Goal: Task Accomplishment & Management: Manage account settings

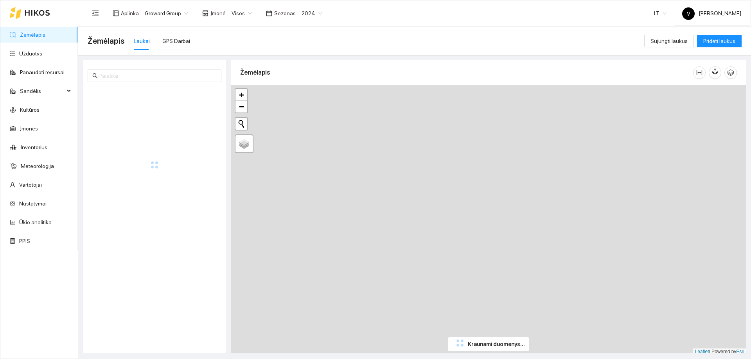
click at [312, 12] on span "2024" at bounding box center [311, 13] width 21 height 12
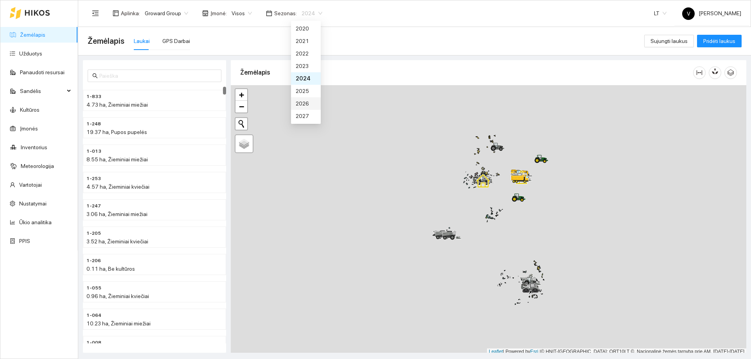
click at [304, 107] on div "2026" at bounding box center [306, 103] width 20 height 9
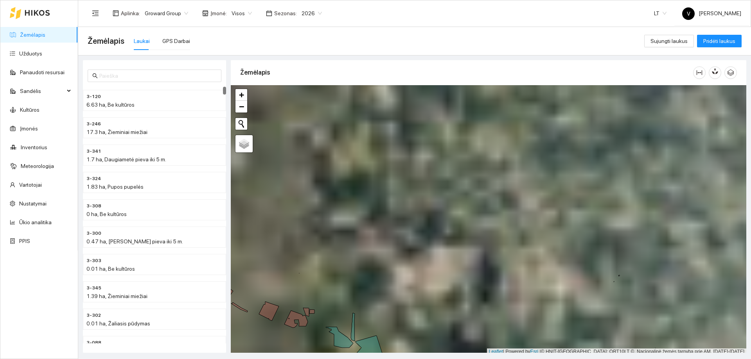
scroll to position [2, 0]
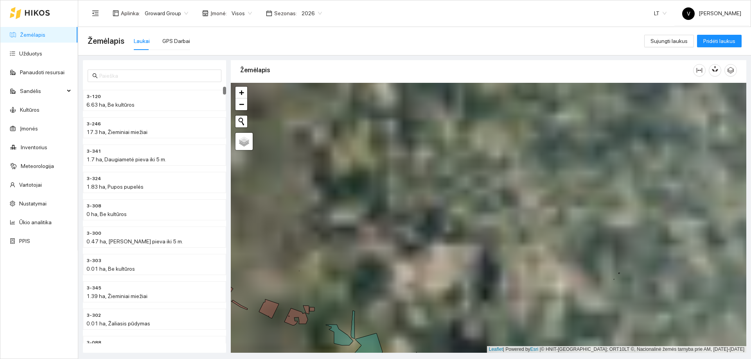
drag, startPoint x: 466, startPoint y: 272, endPoint x: 475, endPoint y: 302, distance: 31.9
click at [479, 310] on div at bounding box center [488, 218] width 515 height 270
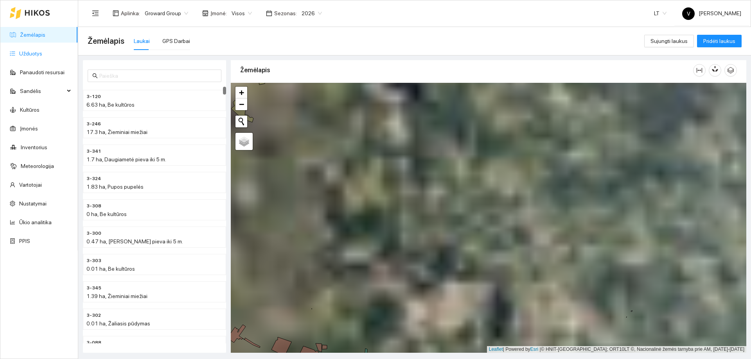
click at [36, 52] on link "Užduotys" at bounding box center [30, 53] width 23 height 6
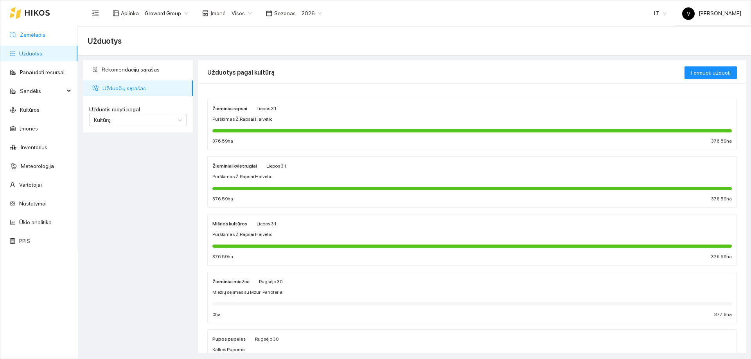
click at [35, 32] on link "Žemėlapis" at bounding box center [32, 35] width 25 height 6
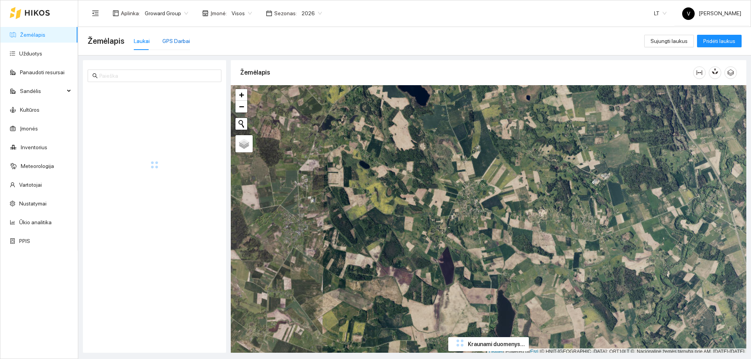
click at [176, 43] on div "GPS Darbai" at bounding box center [176, 41] width 28 height 9
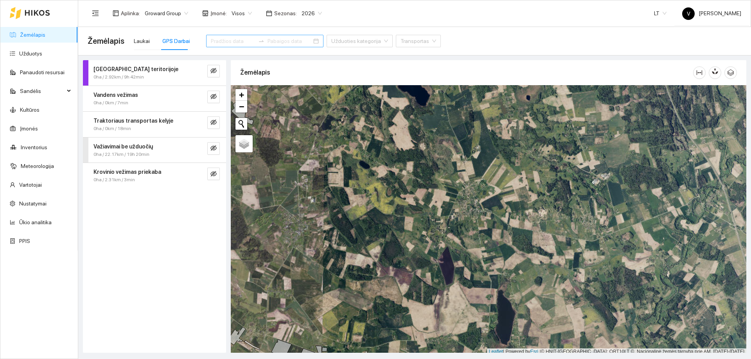
click at [258, 41] on div at bounding box center [261, 41] width 13 height 6
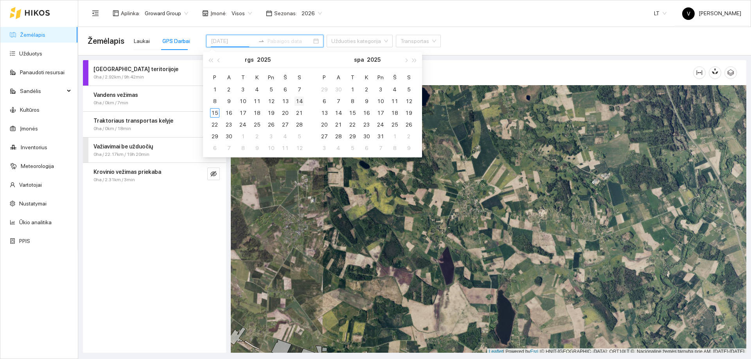
type input "2025-09-14"
click at [299, 101] on div "14" at bounding box center [298, 101] width 9 height 9
click at [298, 101] on div "14" at bounding box center [298, 101] width 9 height 9
type input "2025-09-14"
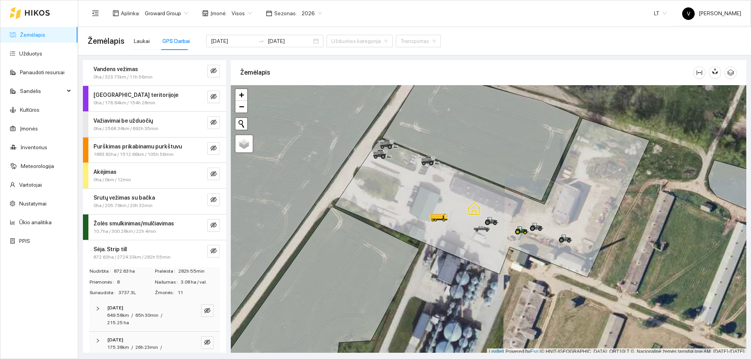
scroll to position [2, 0]
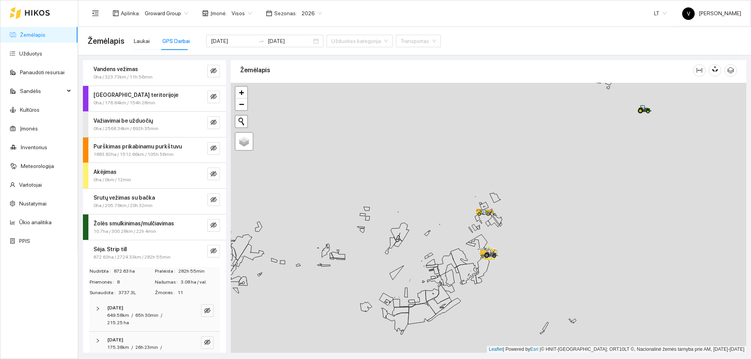
drag, startPoint x: 482, startPoint y: 288, endPoint x: 505, endPoint y: 216, distance: 75.3
click at [504, 218] on div at bounding box center [488, 218] width 515 height 270
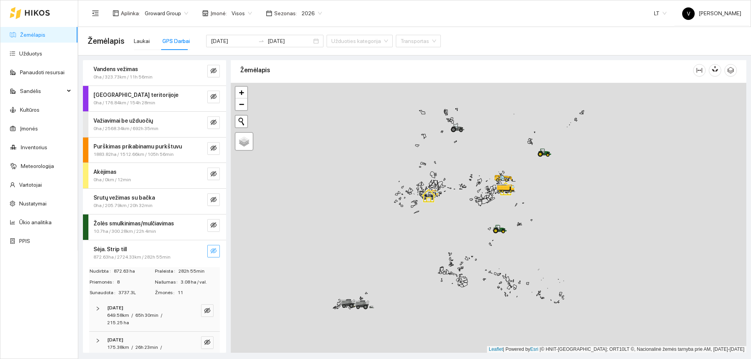
click at [210, 252] on icon "eye-invisible" at bounding box center [213, 251] width 6 height 6
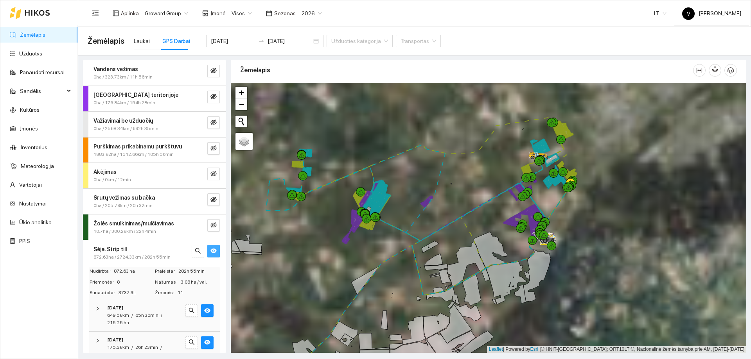
drag, startPoint x: 473, startPoint y: 156, endPoint x: 501, endPoint y: 203, distance: 55.6
click at [501, 203] on div at bounding box center [488, 218] width 515 height 270
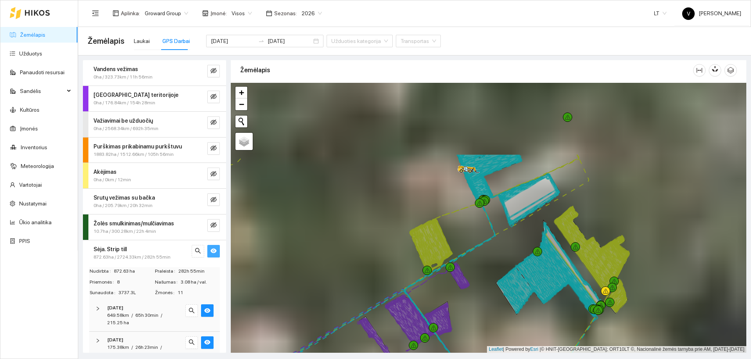
drag, startPoint x: 604, startPoint y: 138, endPoint x: 543, endPoint y: 237, distance: 116.2
click at [543, 237] on icon at bounding box center [571, 272] width 58 height 85
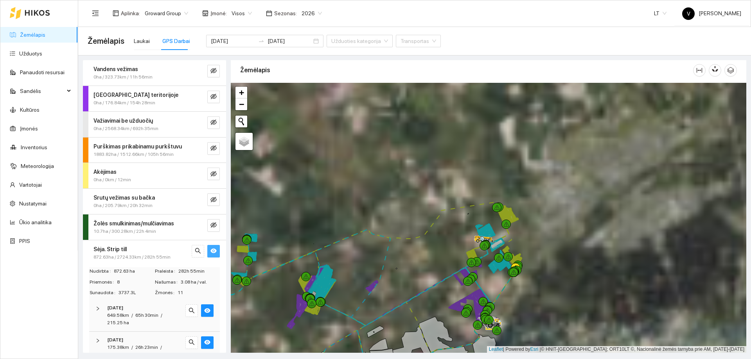
drag, startPoint x: 574, startPoint y: 168, endPoint x: 532, endPoint y: 234, distance: 78.4
click at [532, 234] on div at bounding box center [488, 218] width 515 height 270
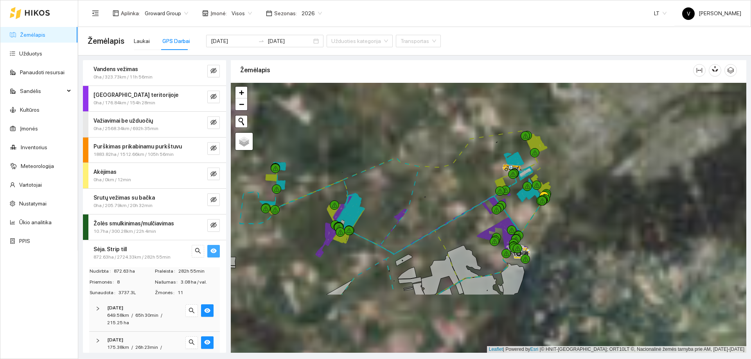
drag, startPoint x: 523, startPoint y: 240, endPoint x: 555, endPoint y: 155, distance: 91.1
click at [556, 151] on div at bounding box center [488, 218] width 515 height 270
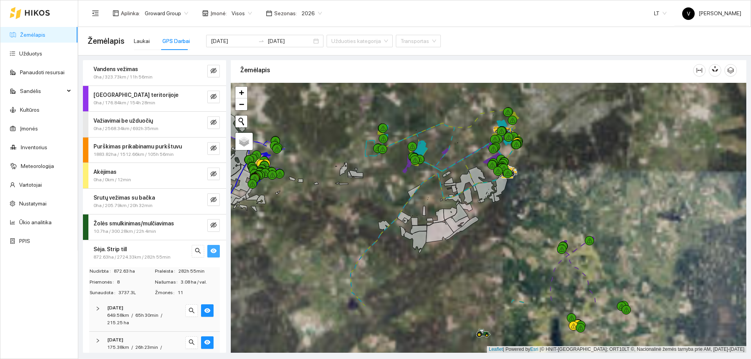
drag, startPoint x: 533, startPoint y: 210, endPoint x: 538, endPoint y: 205, distance: 7.5
click at [523, 190] on div at bounding box center [488, 218] width 515 height 270
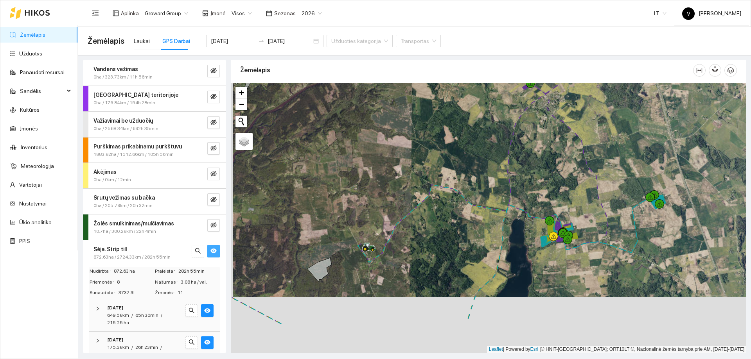
drag, startPoint x: 592, startPoint y: 271, endPoint x: 601, endPoint y: 179, distance: 93.1
click at [601, 179] on div at bounding box center [488, 218] width 515 height 270
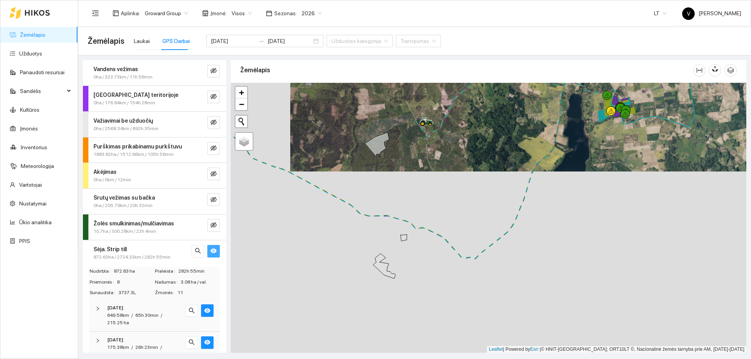
drag, startPoint x: 495, startPoint y: 232, endPoint x: 511, endPoint y: 194, distance: 41.5
click at [514, 195] on div at bounding box center [488, 218] width 515 height 270
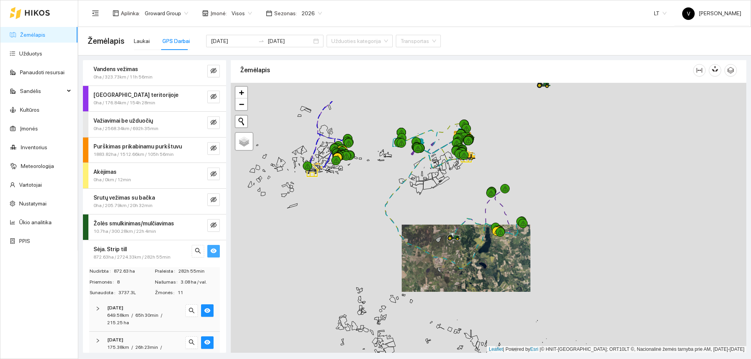
drag, startPoint x: 462, startPoint y: 148, endPoint x: 450, endPoint y: 235, distance: 87.2
click at [450, 235] on div at bounding box center [488, 218] width 515 height 270
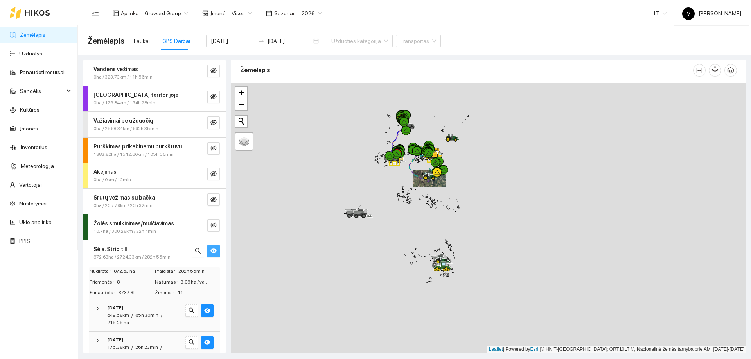
drag, startPoint x: 483, startPoint y: 185, endPoint x: 459, endPoint y: 132, distance: 57.9
click at [460, 109] on div at bounding box center [488, 218] width 515 height 270
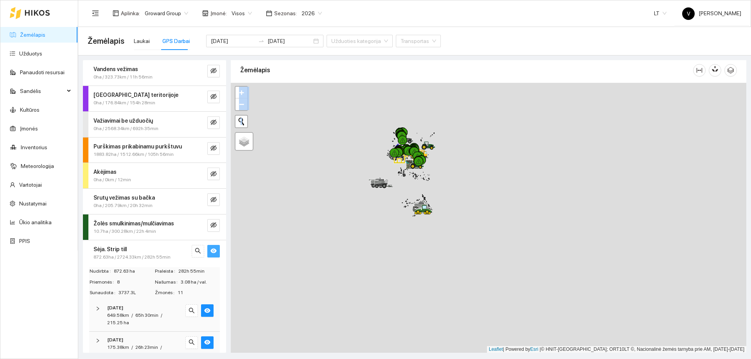
drag, startPoint x: 395, startPoint y: 166, endPoint x: 461, endPoint y: 252, distance: 108.2
click at [461, 266] on div at bounding box center [488, 218] width 515 height 270
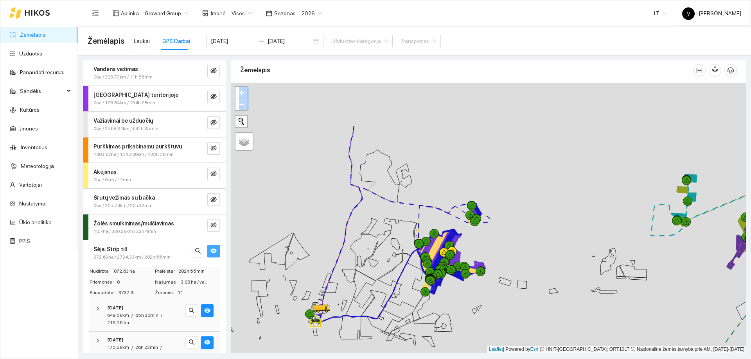
drag, startPoint x: 460, startPoint y: 143, endPoint x: 474, endPoint y: 214, distance: 72.2
click at [474, 214] on div at bounding box center [469, 215] width 9 height 9
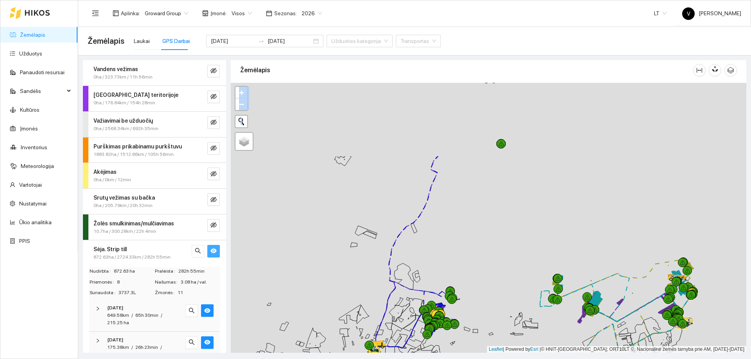
drag, startPoint x: 397, startPoint y: 147, endPoint x: 427, endPoint y: 213, distance: 72.5
click at [427, 248] on div at bounding box center [488, 218] width 515 height 270
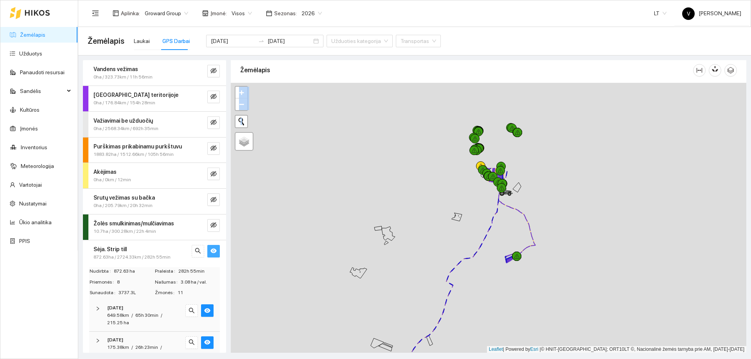
drag, startPoint x: 435, startPoint y: 190, endPoint x: 442, endPoint y: 277, distance: 86.7
click at [442, 277] on div at bounding box center [488, 218] width 515 height 270
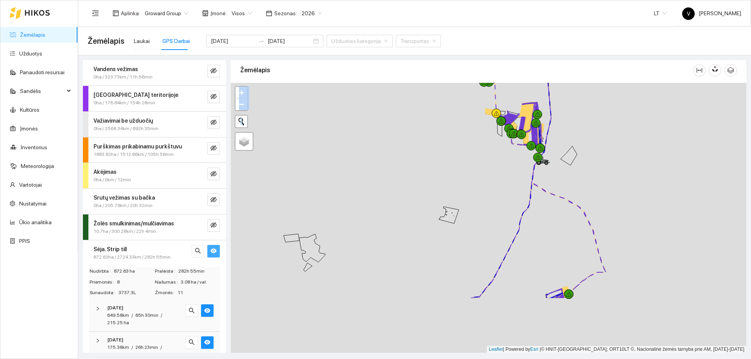
drag, startPoint x: 538, startPoint y: 265, endPoint x: 563, endPoint y: 172, distance: 96.1
click at [563, 173] on div at bounding box center [488, 218] width 515 height 270
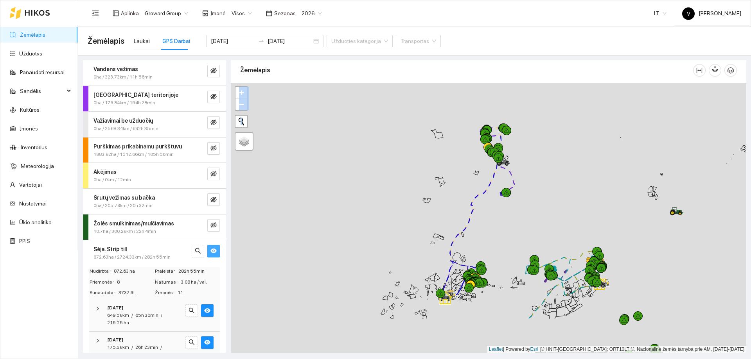
drag, startPoint x: 474, startPoint y: 242, endPoint x: 485, endPoint y: 213, distance: 31.2
click at [485, 213] on div at bounding box center [488, 218] width 515 height 270
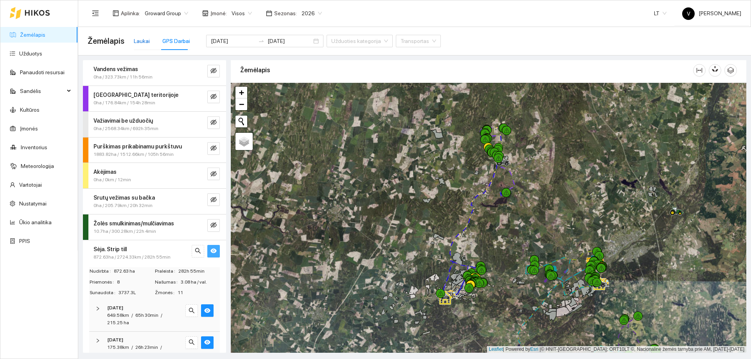
click at [141, 39] on div "Laukai" at bounding box center [142, 41] width 16 height 9
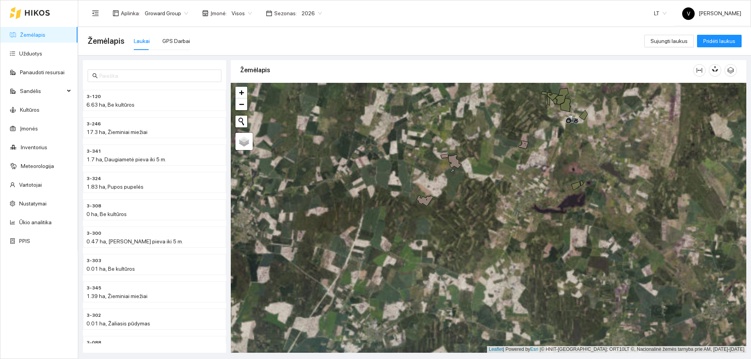
drag, startPoint x: 534, startPoint y: 238, endPoint x: 544, endPoint y: 120, distance: 117.8
click at [544, 120] on div at bounding box center [488, 218] width 515 height 270
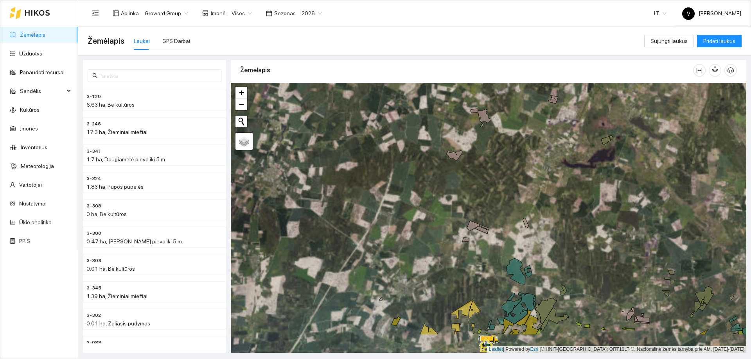
drag, startPoint x: 529, startPoint y: 253, endPoint x: 563, endPoint y: 203, distance: 60.5
click at [564, 204] on div at bounding box center [488, 218] width 515 height 270
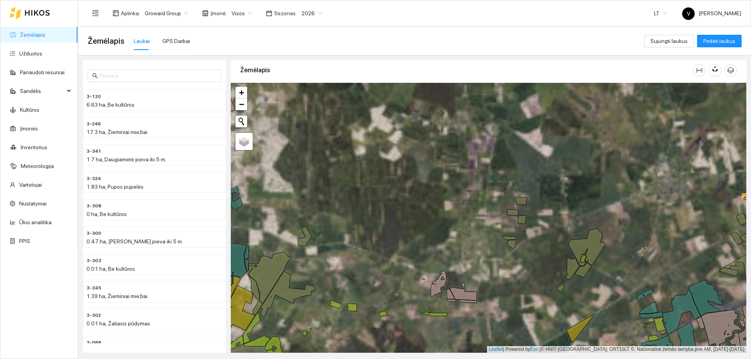
drag, startPoint x: 606, startPoint y: 278, endPoint x: 443, endPoint y: 160, distance: 201.0
click at [443, 160] on div at bounding box center [488, 218] width 515 height 270
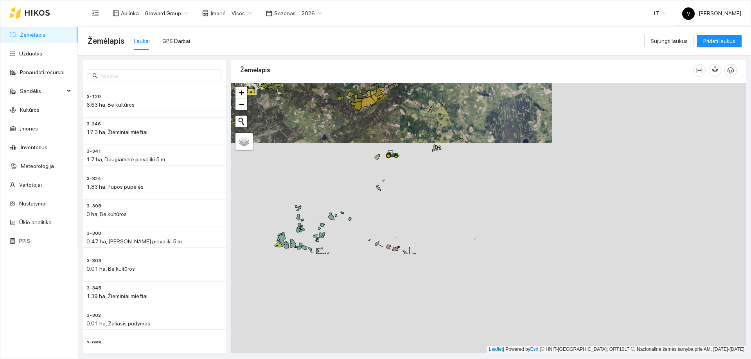
drag, startPoint x: 572, startPoint y: 239, endPoint x: 447, endPoint y: 138, distance: 160.5
click at [447, 138] on div at bounding box center [488, 218] width 515 height 270
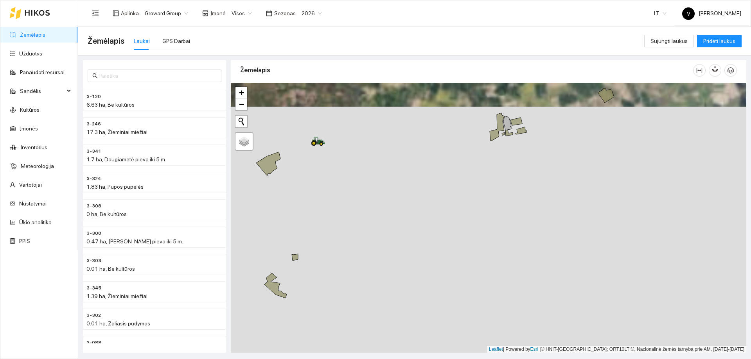
drag, startPoint x: 314, startPoint y: 191, endPoint x: 426, endPoint y: 204, distance: 112.9
click at [427, 204] on div at bounding box center [488, 218] width 515 height 270
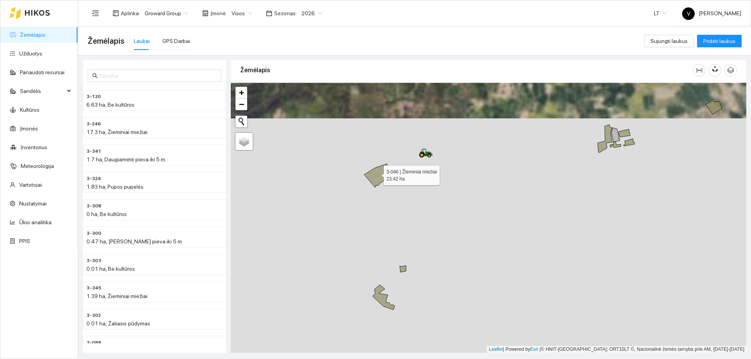
click at [377, 174] on icon at bounding box center [376, 175] width 24 height 23
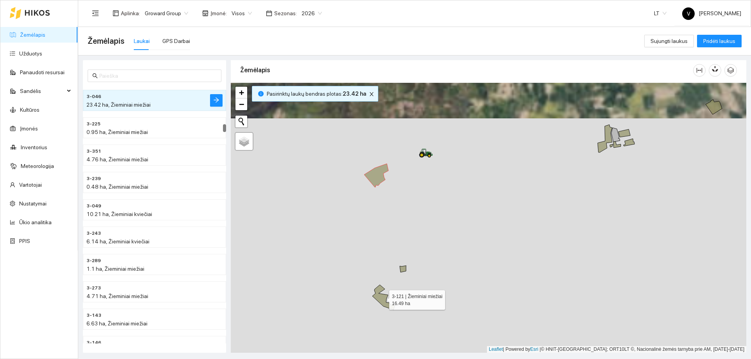
click at [380, 297] on icon at bounding box center [383, 297] width 22 height 25
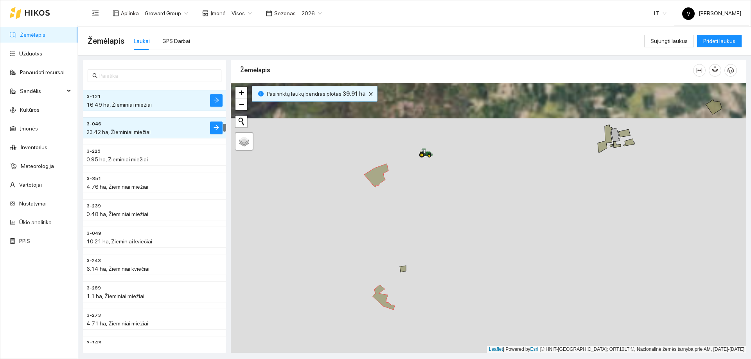
click at [409, 267] on div at bounding box center [488, 218] width 515 height 270
click at [405, 269] on icon at bounding box center [403, 269] width 6 height 7
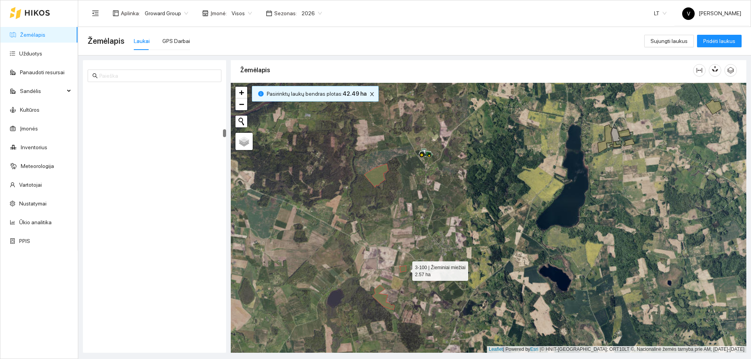
scroll to position [2376, 0]
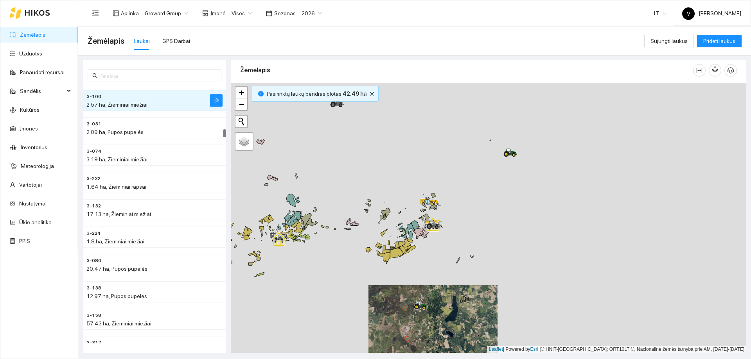
drag, startPoint x: 524, startPoint y: 178, endPoint x: 504, endPoint y: 245, distance: 69.8
click at [504, 245] on div at bounding box center [488, 218] width 515 height 270
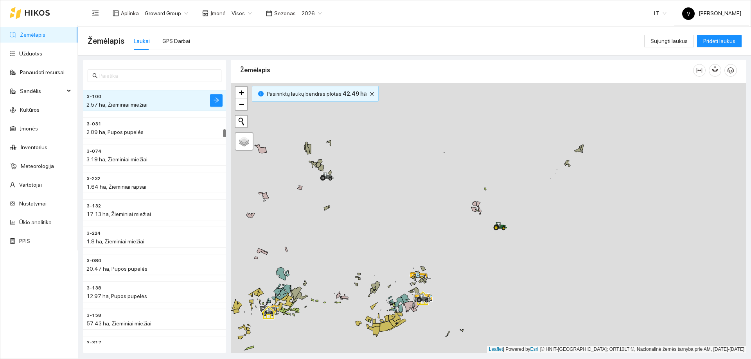
drag, startPoint x: 517, startPoint y: 177, endPoint x: 501, endPoint y: 258, distance: 82.1
click at [497, 267] on div at bounding box center [488, 218] width 515 height 270
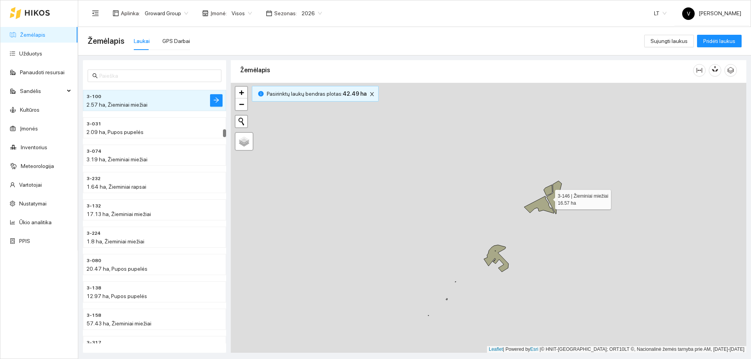
click at [549, 199] on icon at bounding box center [553, 197] width 15 height 33
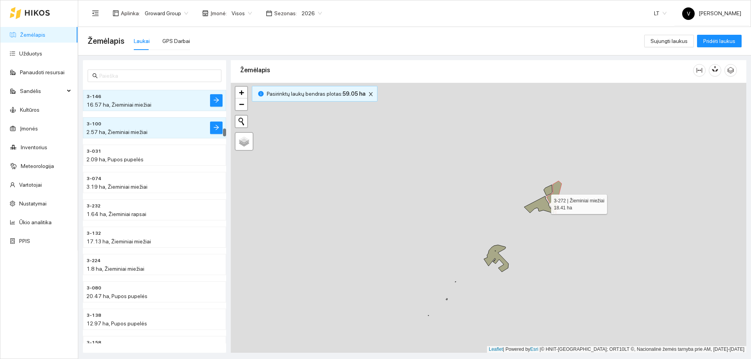
click at [542, 205] on icon at bounding box center [539, 204] width 30 height 17
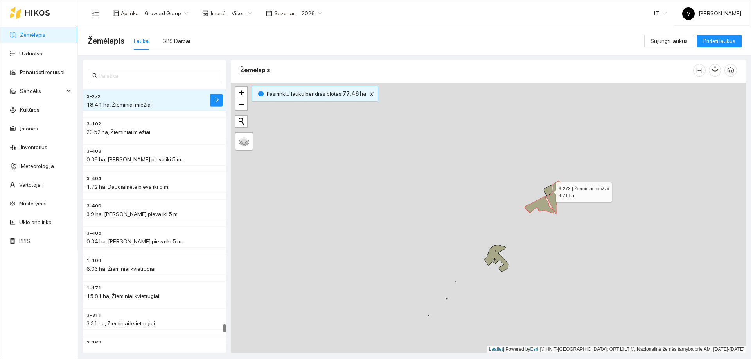
click at [545, 189] on icon at bounding box center [547, 190] width 9 height 11
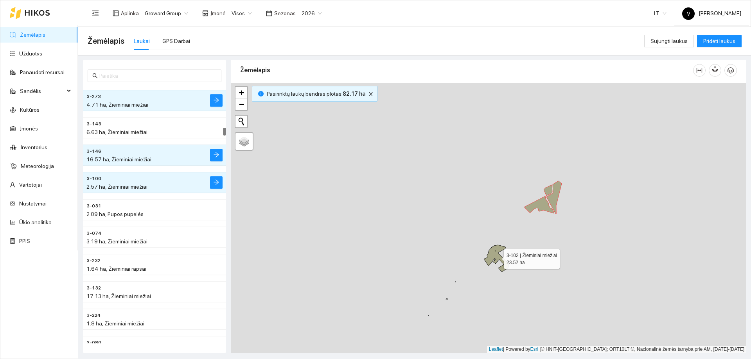
click at [499, 260] on icon at bounding box center [496, 258] width 25 height 27
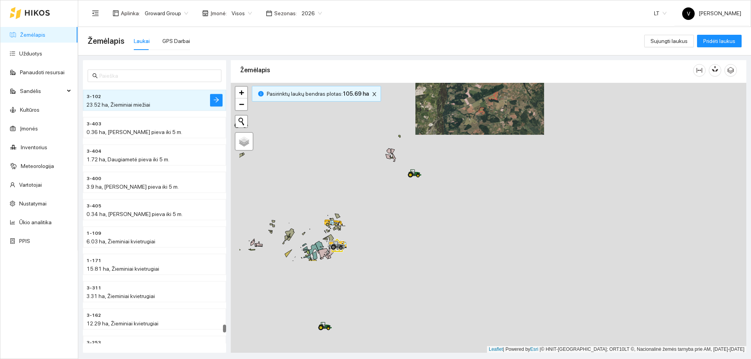
drag, startPoint x: 417, startPoint y: 248, endPoint x: 471, endPoint y: 137, distance: 123.8
click at [471, 137] on div at bounding box center [488, 218] width 515 height 270
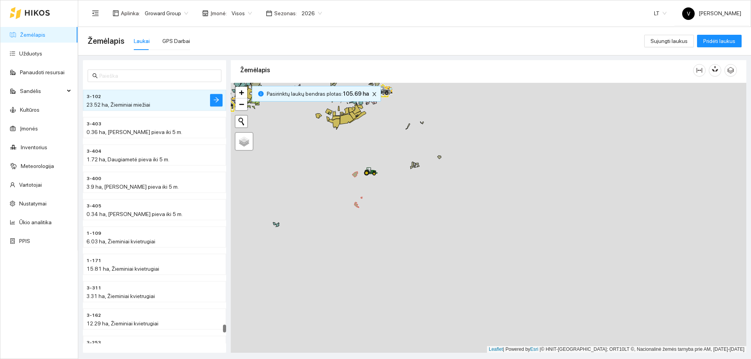
drag, startPoint x: 413, startPoint y: 236, endPoint x: 445, endPoint y: 112, distance: 127.8
click at [445, 113] on div at bounding box center [488, 218] width 515 height 270
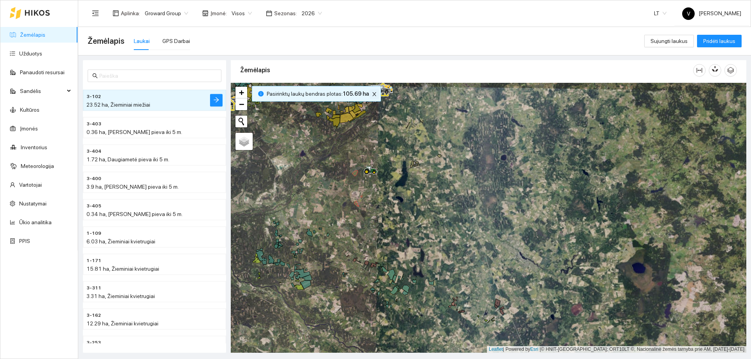
click at [371, 94] on icon "close" at bounding box center [373, 93] width 5 height 5
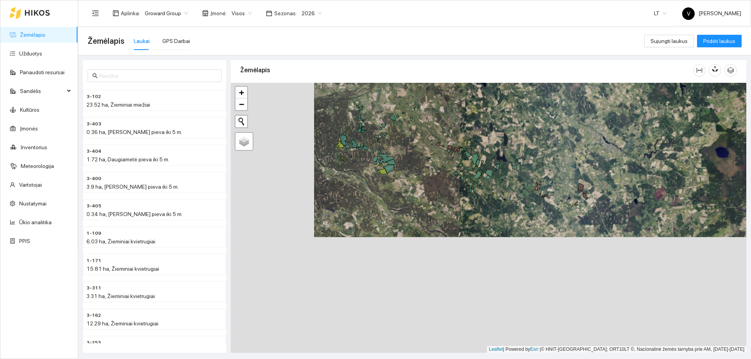
drag, startPoint x: 352, startPoint y: 262, endPoint x: 443, endPoint y: 135, distance: 156.0
click at [442, 136] on div at bounding box center [488, 218] width 515 height 270
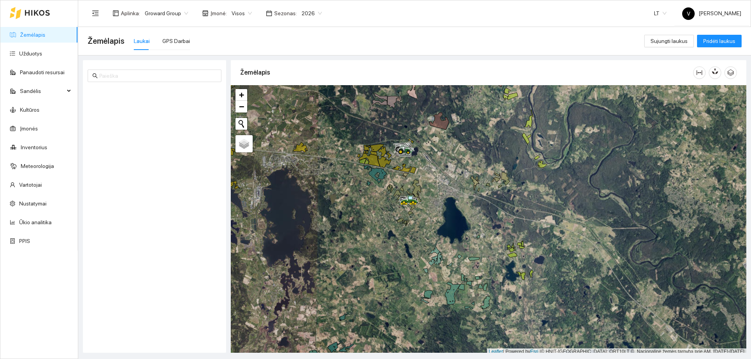
scroll to position [2, 0]
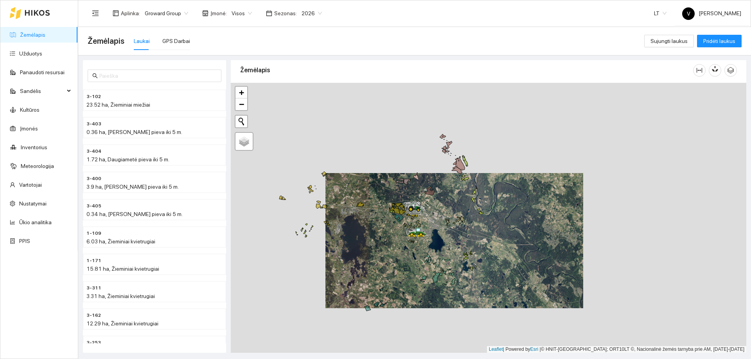
drag, startPoint x: 371, startPoint y: 196, endPoint x: 377, endPoint y: 229, distance: 33.8
click at [377, 229] on div at bounding box center [488, 218] width 515 height 270
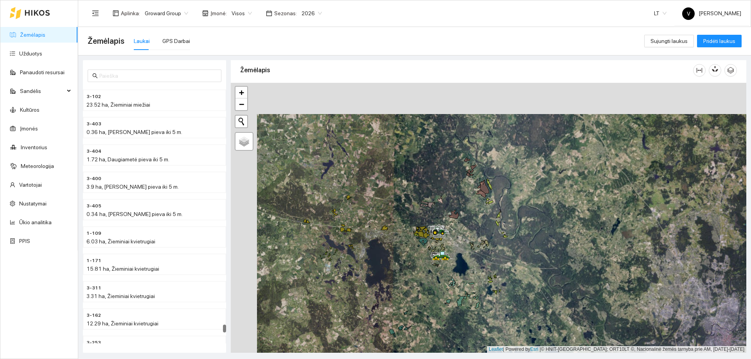
drag, startPoint x: 345, startPoint y: 203, endPoint x: 373, endPoint y: 235, distance: 43.3
click at [373, 235] on div at bounding box center [488, 218] width 515 height 270
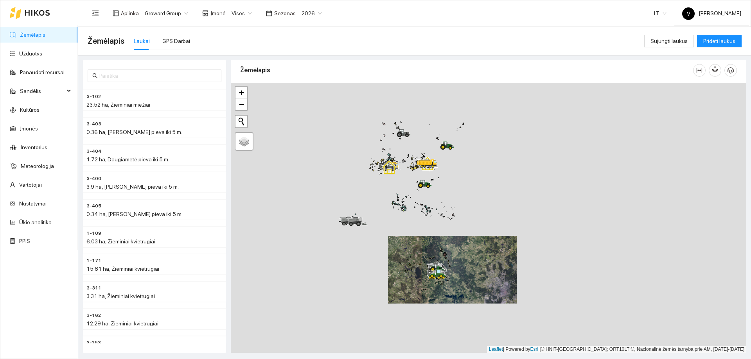
drag, startPoint x: 395, startPoint y: 192, endPoint x: 408, endPoint y: 233, distance: 43.4
click at [419, 255] on div at bounding box center [488, 218] width 515 height 270
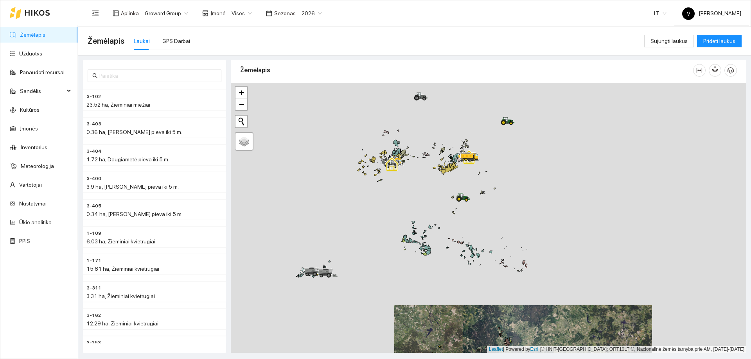
drag, startPoint x: 414, startPoint y: 252, endPoint x: 409, endPoint y: 269, distance: 18.2
click at [409, 269] on div at bounding box center [488, 218] width 515 height 270
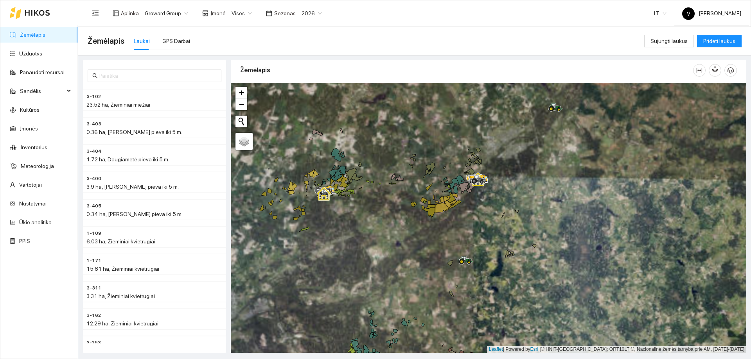
drag, startPoint x: 456, startPoint y: 203, endPoint x: 456, endPoint y: 230, distance: 27.4
click at [457, 234] on div at bounding box center [488, 218] width 515 height 270
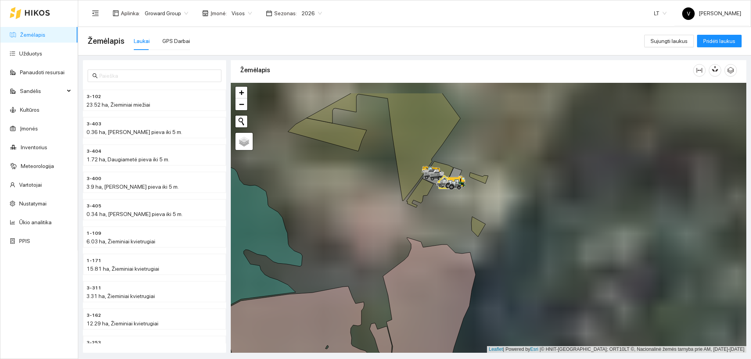
drag, startPoint x: 434, startPoint y: 176, endPoint x: 438, endPoint y: 230, distance: 54.1
click at [441, 233] on div at bounding box center [488, 218] width 515 height 270
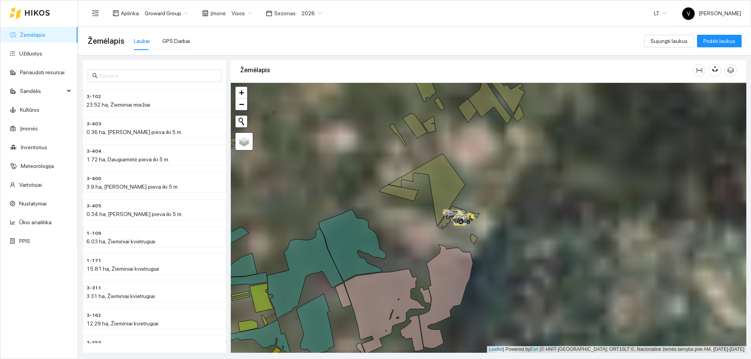
drag, startPoint x: 375, startPoint y: 252, endPoint x: 509, endPoint y: 243, distance: 133.7
click at [500, 244] on div at bounding box center [488, 218] width 515 height 270
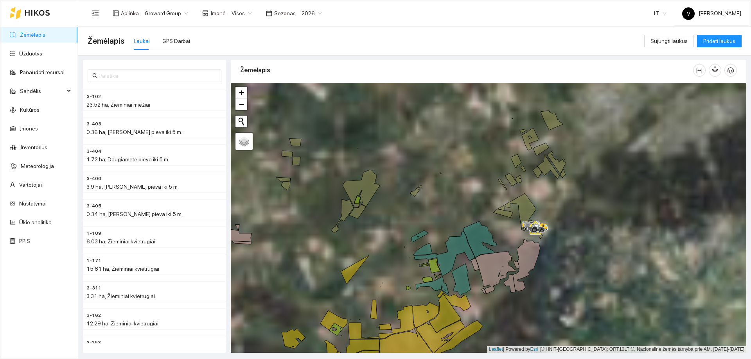
drag, startPoint x: 393, startPoint y: 269, endPoint x: 476, endPoint y: 222, distance: 94.9
click at [470, 225] on div at bounding box center [488, 218] width 515 height 270
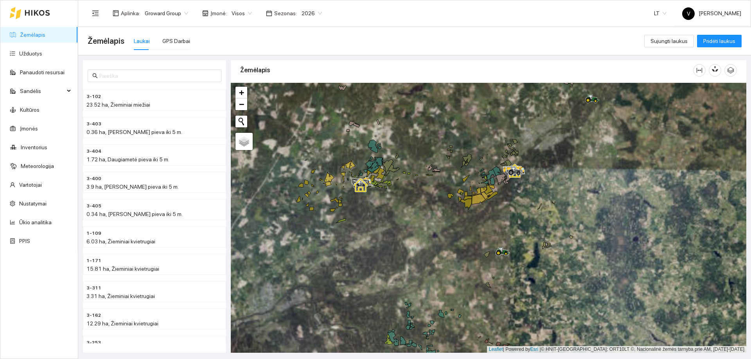
drag, startPoint x: 472, startPoint y: 256, endPoint x: 448, endPoint y: 230, distance: 35.8
click at [448, 230] on div at bounding box center [488, 218] width 515 height 270
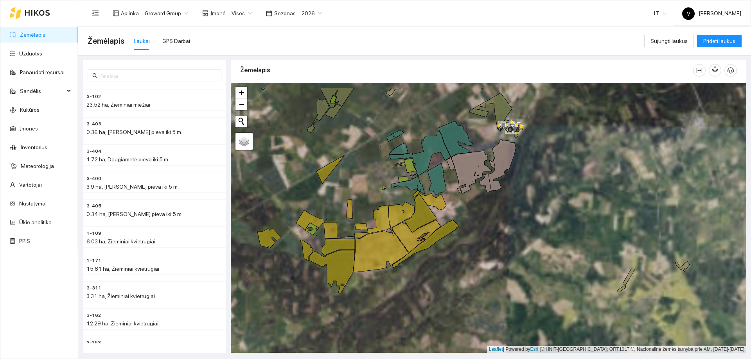
drag, startPoint x: 518, startPoint y: 210, endPoint x: 521, endPoint y: 263, distance: 53.6
click at [521, 263] on div at bounding box center [488, 218] width 515 height 270
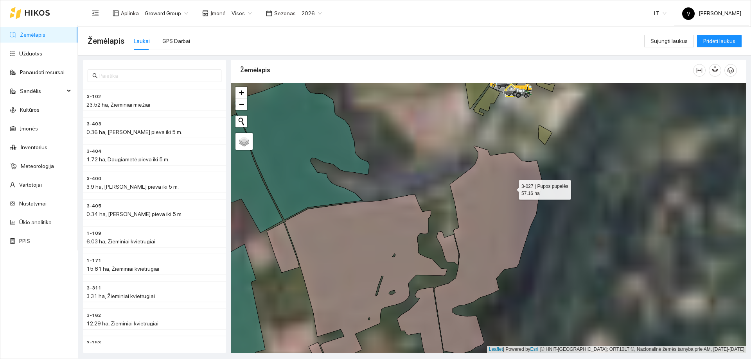
drag, startPoint x: 512, startPoint y: 255, endPoint x: 505, endPoint y: 248, distance: 9.7
click at [512, 255] on icon at bounding box center [488, 250] width 108 height 208
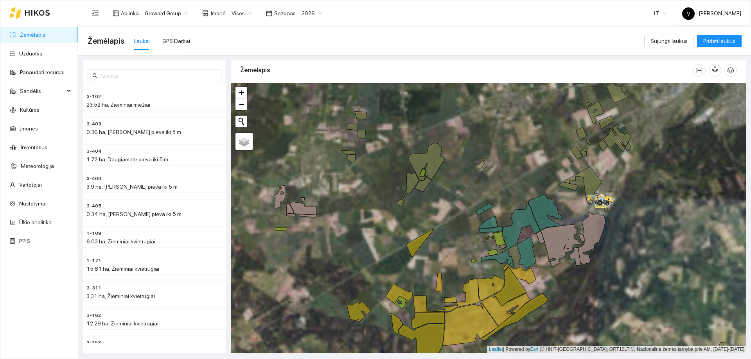
drag, startPoint x: 383, startPoint y: 258, endPoint x: 475, endPoint y: 254, distance: 92.4
click at [473, 255] on div at bounding box center [488, 218] width 515 height 270
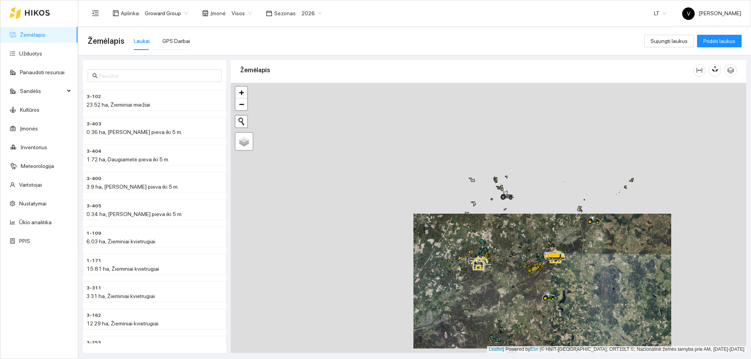
drag, startPoint x: 571, startPoint y: 251, endPoint x: 513, endPoint y: 259, distance: 58.1
click at [509, 259] on div at bounding box center [488, 218] width 515 height 270
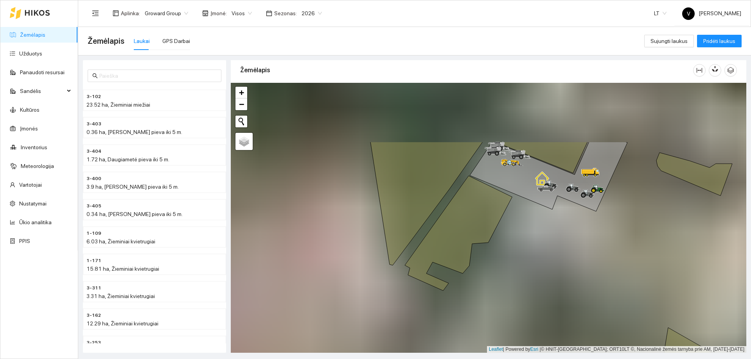
drag, startPoint x: 552, startPoint y: 272, endPoint x: 540, endPoint y: 277, distance: 12.4
click at [547, 285] on div at bounding box center [488, 218] width 515 height 270
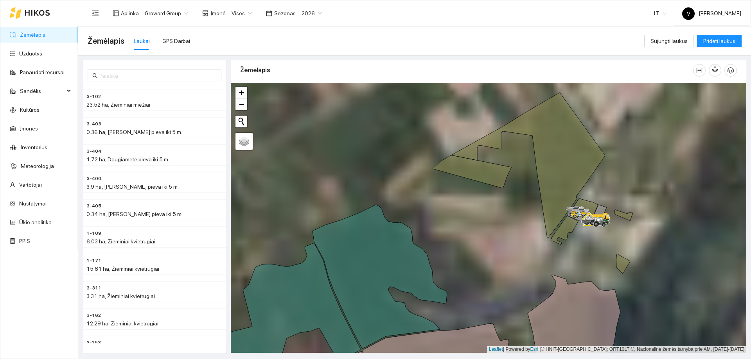
drag, startPoint x: 418, startPoint y: 249, endPoint x: 520, endPoint y: 197, distance: 114.9
click at [447, 205] on icon at bounding box center [379, 277] width 135 height 144
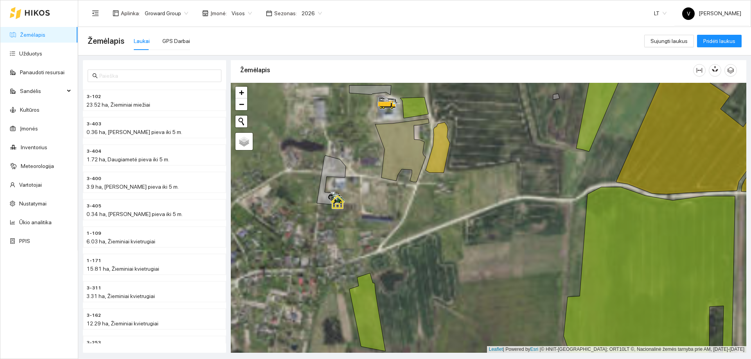
drag, startPoint x: 429, startPoint y: 183, endPoint x: 455, endPoint y: 267, distance: 87.3
click at [455, 267] on div at bounding box center [488, 218] width 515 height 270
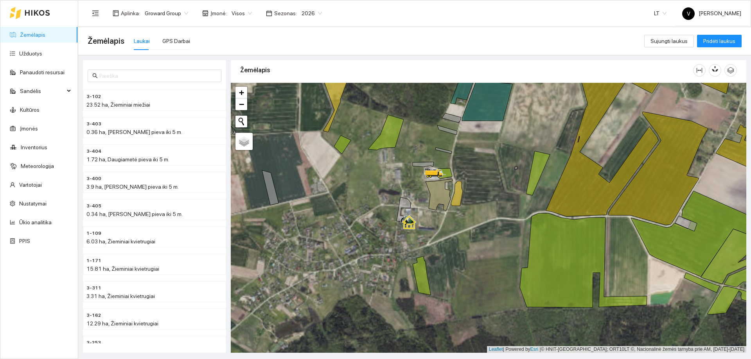
drag, startPoint x: 432, startPoint y: 246, endPoint x: 439, endPoint y: 231, distance: 16.4
click at [439, 231] on div at bounding box center [488, 218] width 515 height 270
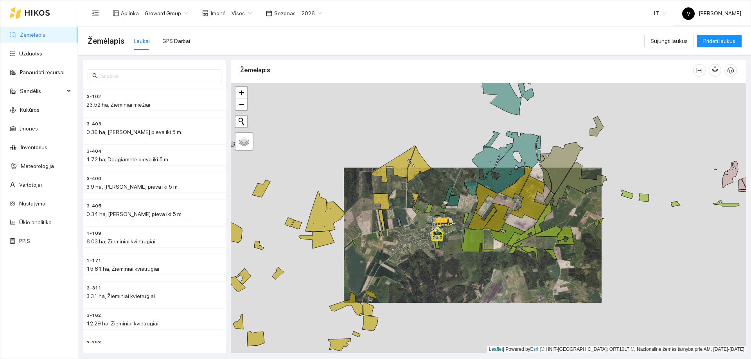
drag, startPoint x: 483, startPoint y: 282, endPoint x: 443, endPoint y: 212, distance: 80.7
click at [443, 212] on div at bounding box center [488, 218] width 515 height 270
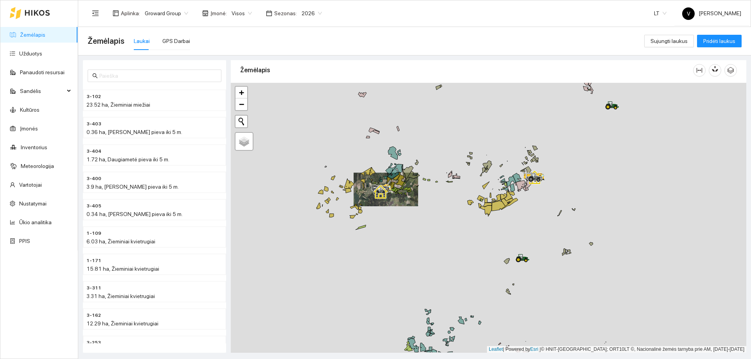
drag, startPoint x: 531, startPoint y: 259, endPoint x: 453, endPoint y: 233, distance: 82.5
click at [454, 232] on div at bounding box center [488, 218] width 515 height 270
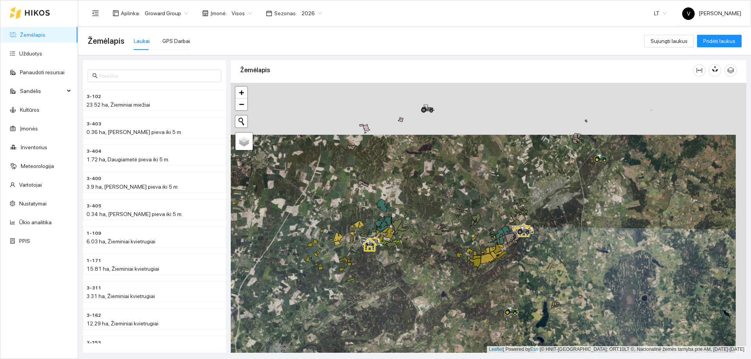
drag, startPoint x: 554, startPoint y: 176, endPoint x: 533, endPoint y: 238, distance: 65.4
click at [533, 238] on div at bounding box center [488, 218] width 515 height 270
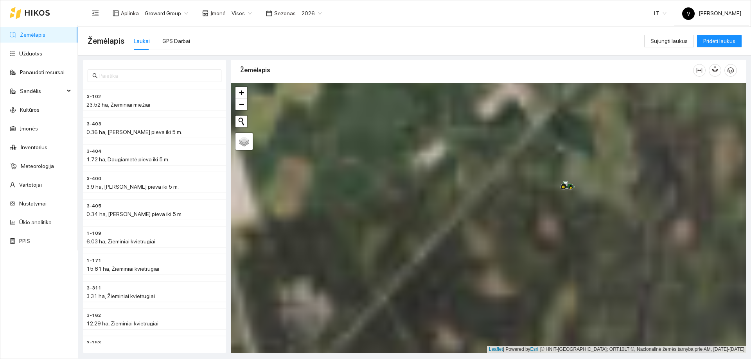
drag, startPoint x: 571, startPoint y: 187, endPoint x: 569, endPoint y: 217, distance: 30.2
click at [569, 217] on div at bounding box center [488, 218] width 515 height 270
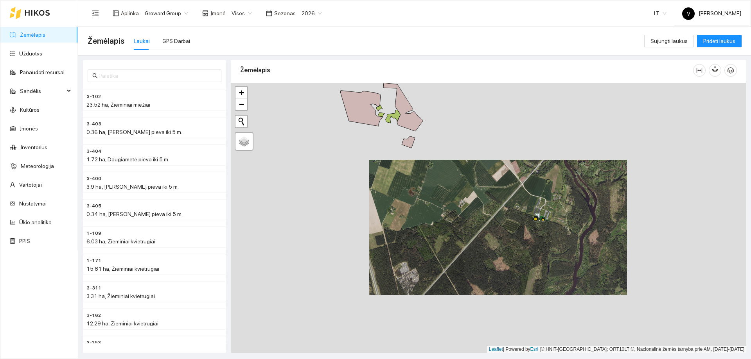
drag, startPoint x: 499, startPoint y: 251, endPoint x: 503, endPoint y: 263, distance: 11.9
click at [503, 263] on div at bounding box center [488, 218] width 515 height 270
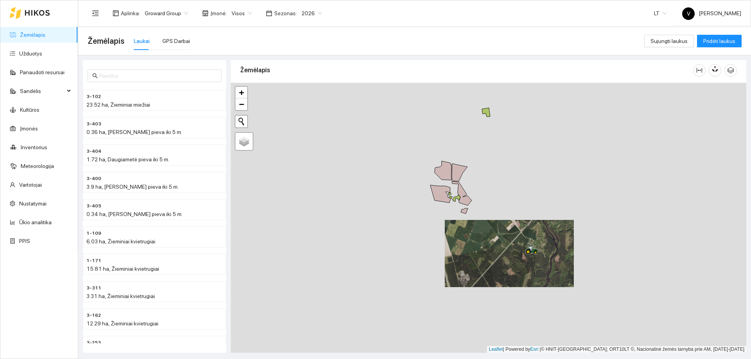
drag, startPoint x: 483, startPoint y: 271, endPoint x: 501, endPoint y: 205, distance: 68.0
click at [498, 212] on div at bounding box center [488, 218] width 515 height 270
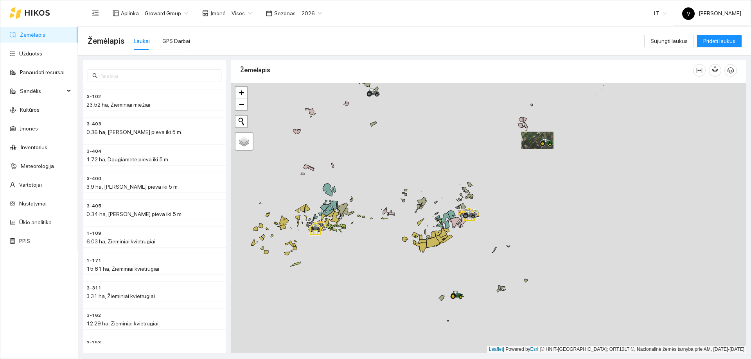
drag, startPoint x: 474, startPoint y: 274, endPoint x: 502, endPoint y: 214, distance: 66.3
click at [504, 214] on div at bounding box center [488, 218] width 515 height 270
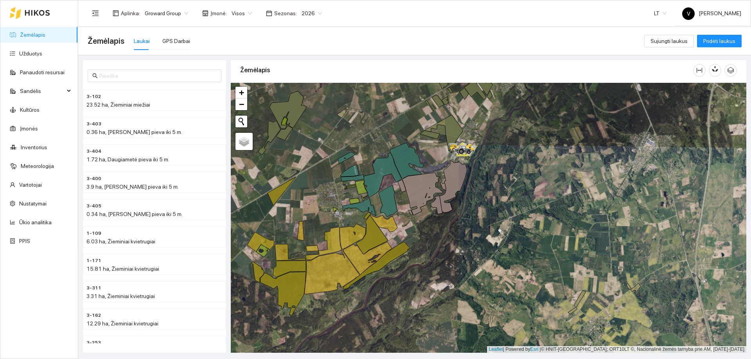
drag, startPoint x: 413, startPoint y: 294, endPoint x: 429, endPoint y: 221, distance: 75.2
click at [429, 223] on div at bounding box center [488, 218] width 515 height 270
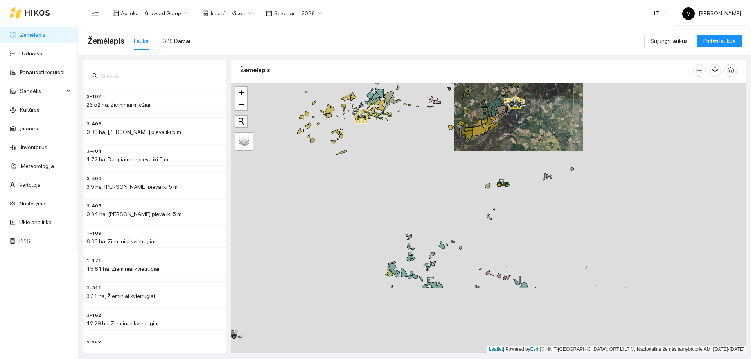
drag, startPoint x: 427, startPoint y: 216, endPoint x: 452, endPoint y: 187, distance: 38.8
click at [451, 187] on div at bounding box center [488, 218] width 515 height 270
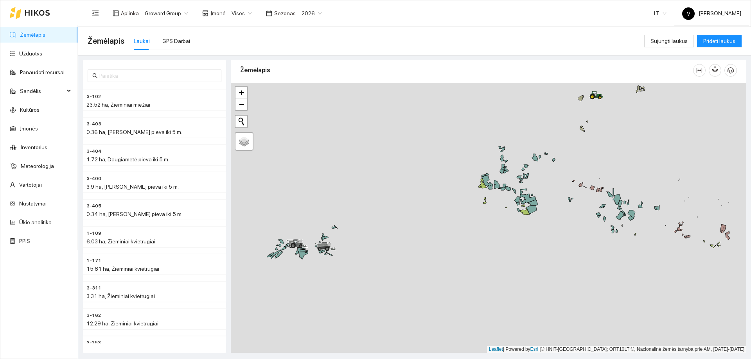
drag, startPoint x: 484, startPoint y: 287, endPoint x: 572, endPoint y: 206, distance: 119.3
click at [572, 206] on div at bounding box center [488, 218] width 515 height 270
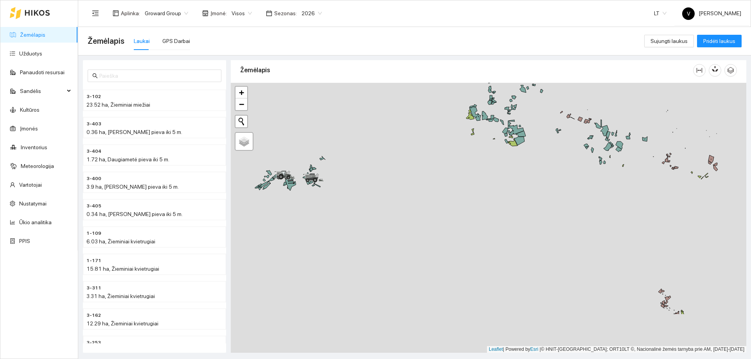
drag, startPoint x: 545, startPoint y: 292, endPoint x: 530, endPoint y: 229, distance: 65.5
click at [531, 231] on div at bounding box center [488, 218] width 515 height 270
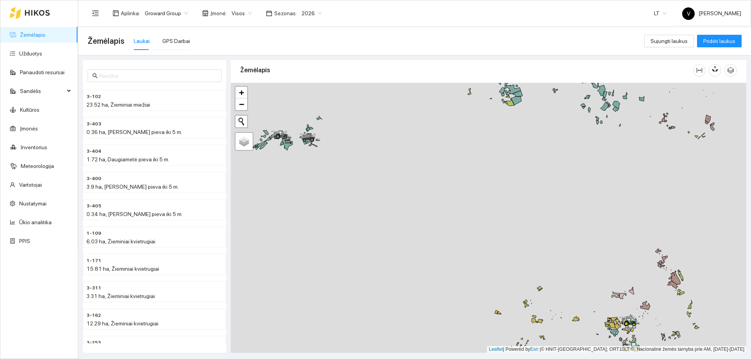
drag, startPoint x: 626, startPoint y: 298, endPoint x: 585, endPoint y: 151, distance: 152.6
click at [589, 153] on div at bounding box center [488, 218] width 515 height 270
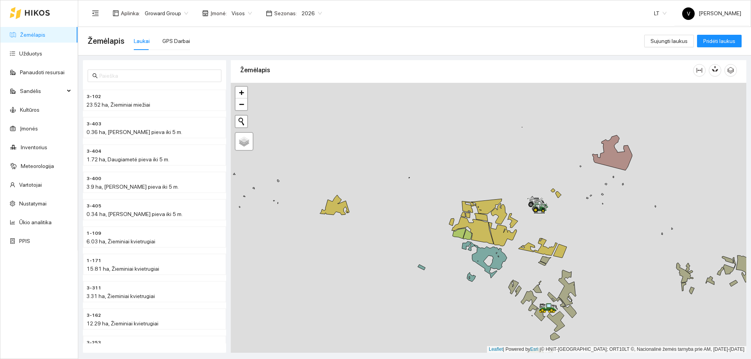
click at [540, 267] on div at bounding box center [488, 218] width 515 height 270
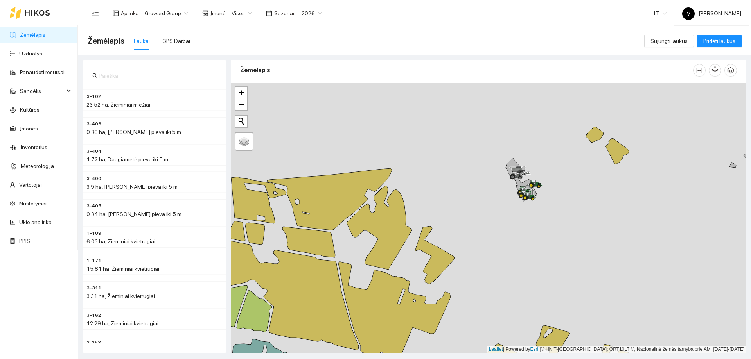
drag, startPoint x: 543, startPoint y: 223, endPoint x: 554, endPoint y: 267, distance: 45.0
click at [554, 267] on div at bounding box center [488, 218] width 515 height 270
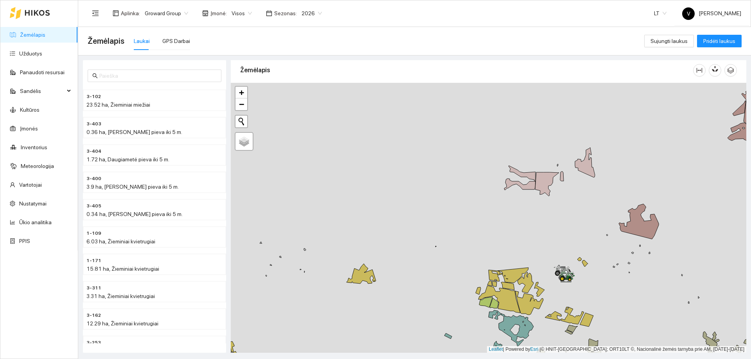
click at [533, 292] on div at bounding box center [488, 218] width 515 height 270
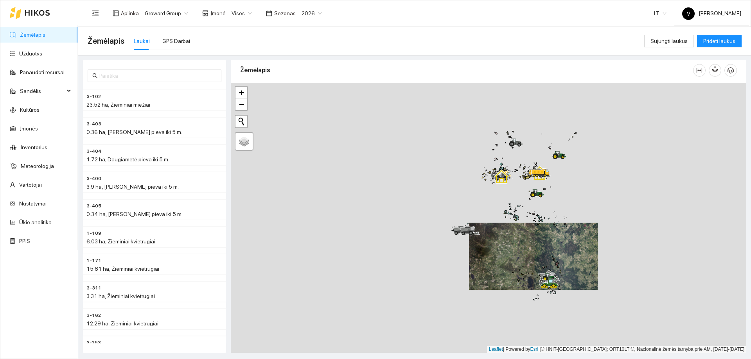
drag, startPoint x: 546, startPoint y: 162, endPoint x: 513, endPoint y: 248, distance: 92.1
click at [534, 219] on icon at bounding box center [534, 218] width 1 height 1
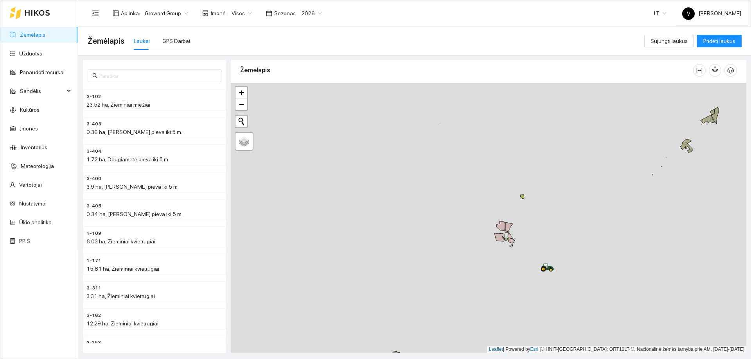
drag, startPoint x: 552, startPoint y: 233, endPoint x: 525, endPoint y: 263, distance: 39.6
click at [525, 263] on div at bounding box center [488, 218] width 515 height 270
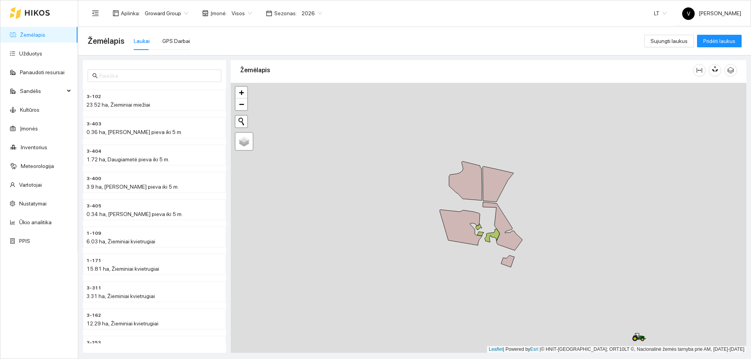
drag, startPoint x: 513, startPoint y: 235, endPoint x: 468, endPoint y: 247, distance: 46.4
click at [468, 247] on div at bounding box center [488, 218] width 515 height 270
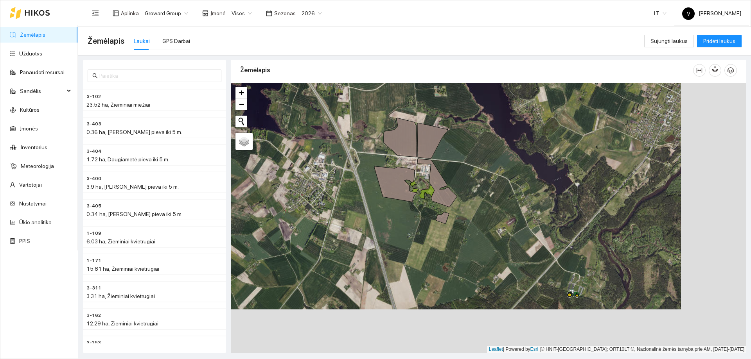
drag, startPoint x: 490, startPoint y: 228, endPoint x: 483, endPoint y: 224, distance: 7.3
click at [483, 224] on div at bounding box center [488, 218] width 515 height 270
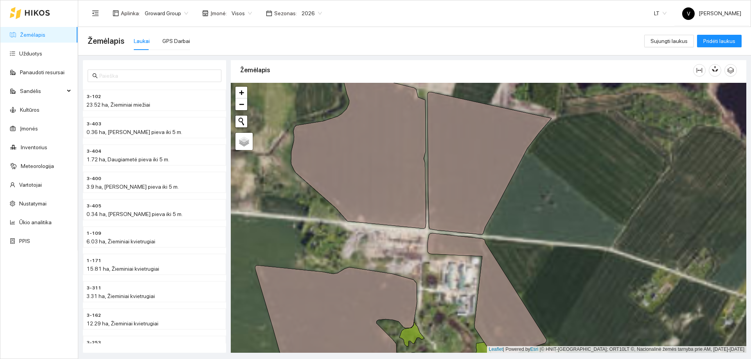
drag, startPoint x: 423, startPoint y: 193, endPoint x: 426, endPoint y: 219, distance: 25.6
click at [426, 219] on icon at bounding box center [358, 154] width 135 height 150
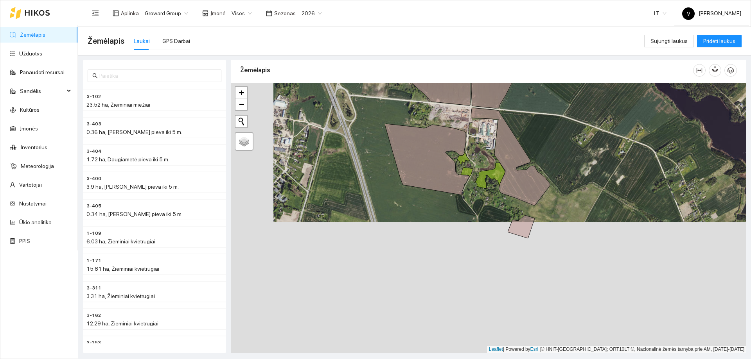
drag, startPoint x: 380, startPoint y: 248, endPoint x: 432, endPoint y: 129, distance: 129.5
click at [423, 116] on div at bounding box center [488, 218] width 515 height 270
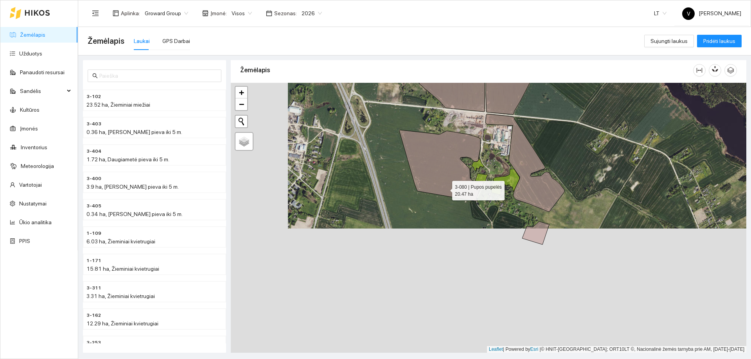
drag, startPoint x: 442, startPoint y: 182, endPoint x: 452, endPoint y: 211, distance: 30.7
click at [452, 201] on icon at bounding box center [441, 165] width 84 height 71
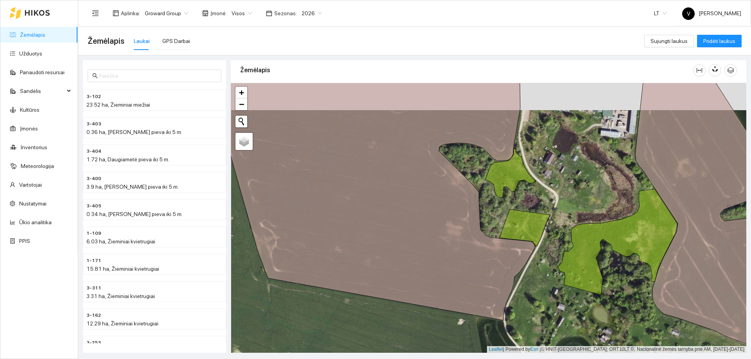
drag, startPoint x: 528, startPoint y: 169, endPoint x: 517, endPoint y: 227, distance: 58.8
click at [517, 227] on div at bounding box center [488, 218] width 515 height 270
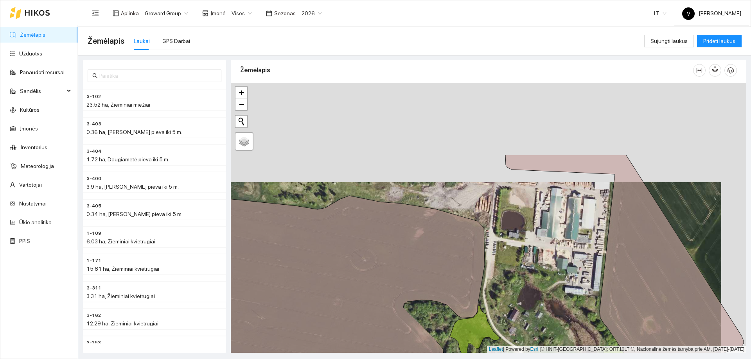
drag, startPoint x: 517, startPoint y: 232, endPoint x: 515, endPoint y: 249, distance: 17.4
click at [515, 249] on div at bounding box center [488, 218] width 515 height 270
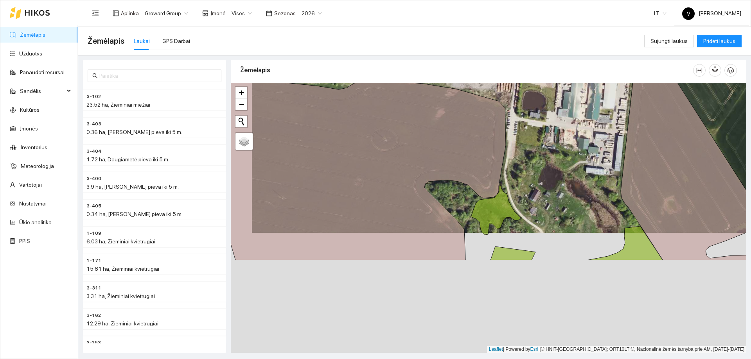
drag, startPoint x: 488, startPoint y: 289, endPoint x: 517, endPoint y: 129, distance: 162.1
click at [517, 129] on div at bounding box center [488, 218] width 515 height 270
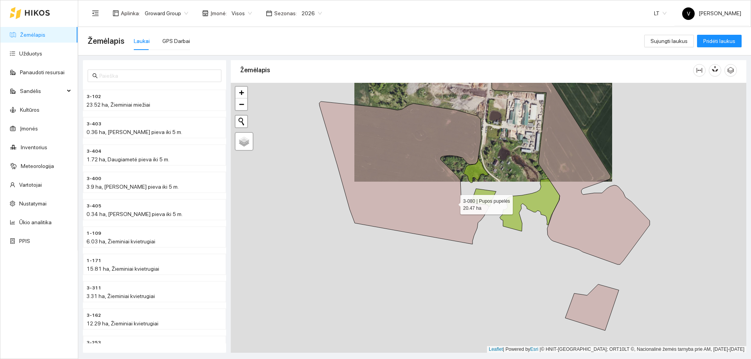
drag, startPoint x: 447, startPoint y: 265, endPoint x: 456, endPoint y: 182, distance: 83.8
click at [456, 182] on icon at bounding box center [403, 173] width 169 height 143
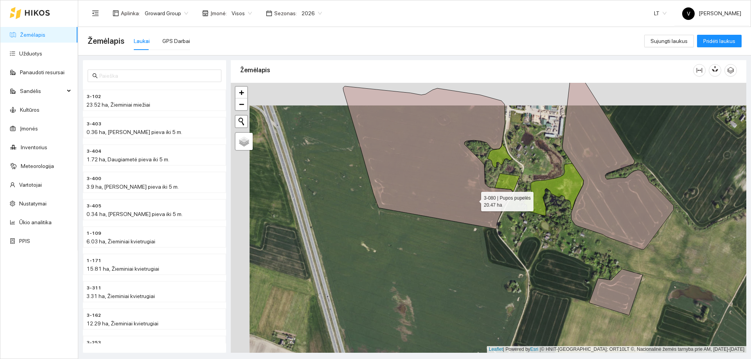
drag, startPoint x: 455, startPoint y: 177, endPoint x: 474, endPoint y: 199, distance: 29.4
click at [474, 199] on icon at bounding box center [427, 157] width 169 height 143
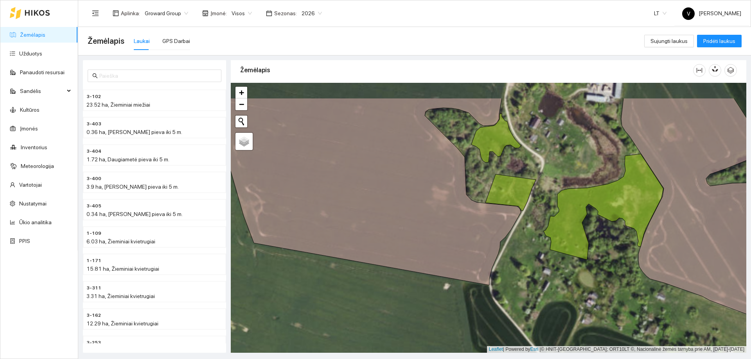
drag, startPoint x: 544, startPoint y: 198, endPoint x: 543, endPoint y: 235, distance: 36.4
click at [543, 235] on div at bounding box center [488, 218] width 515 height 270
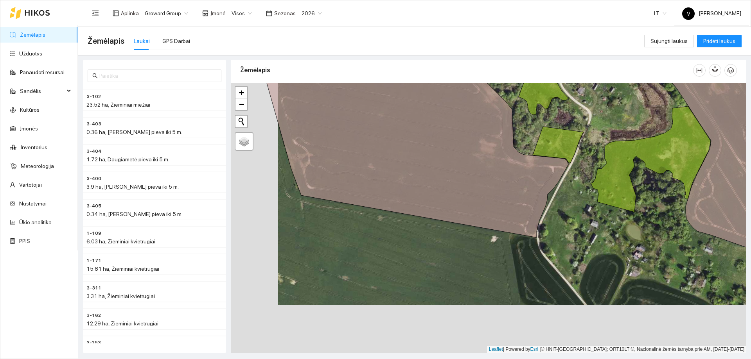
drag, startPoint x: 557, startPoint y: 194, endPoint x: 605, endPoint y: 132, distance: 78.4
click at [605, 132] on div at bounding box center [488, 218] width 515 height 270
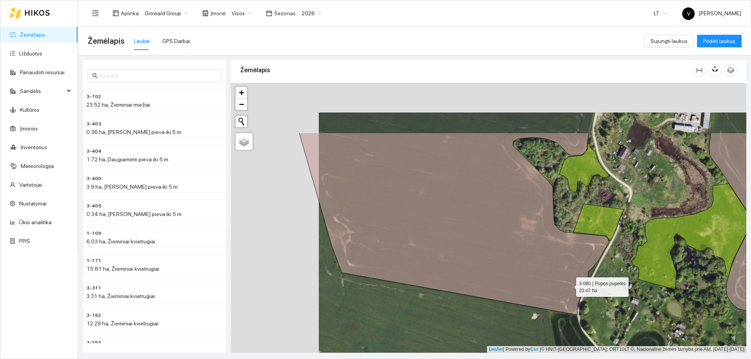
drag, startPoint x: 554, startPoint y: 264, endPoint x: 573, endPoint y: 291, distance: 32.9
click at [576, 297] on icon at bounding box center [454, 224] width 310 height 182
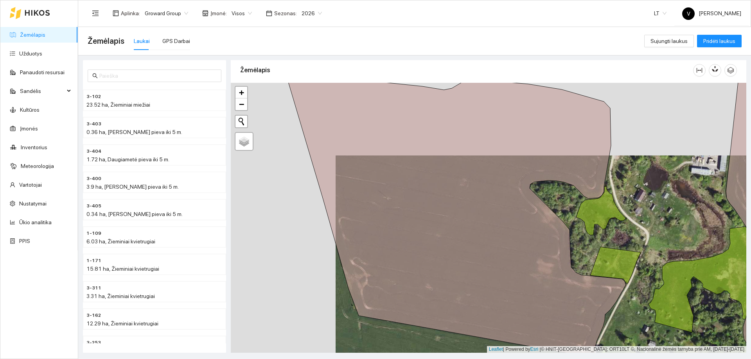
drag, startPoint x: 567, startPoint y: 193, endPoint x: 572, endPoint y: 238, distance: 45.2
click at [572, 238] on div at bounding box center [488, 218] width 515 height 270
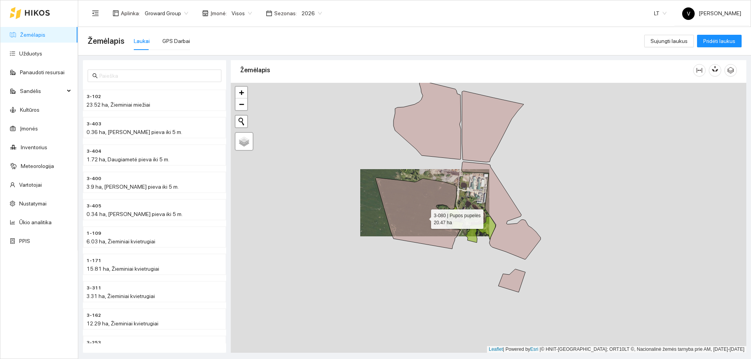
drag, startPoint x: 478, startPoint y: 200, endPoint x: 418, endPoint y: 220, distance: 63.4
click at [418, 220] on icon at bounding box center [417, 213] width 84 height 71
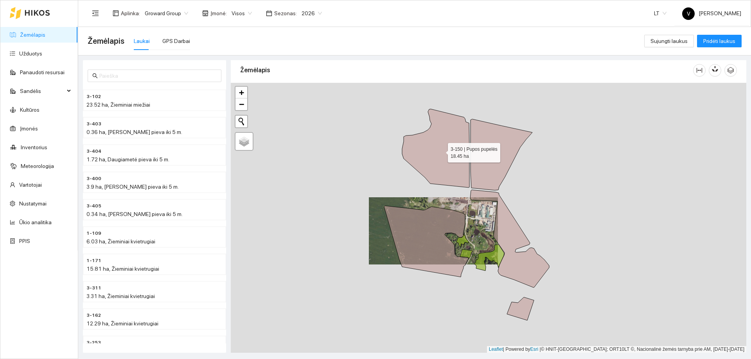
drag, startPoint x: 408, startPoint y: 128, endPoint x: 441, endPoint y: 151, distance: 40.4
click at [441, 151] on icon at bounding box center [435, 148] width 67 height 79
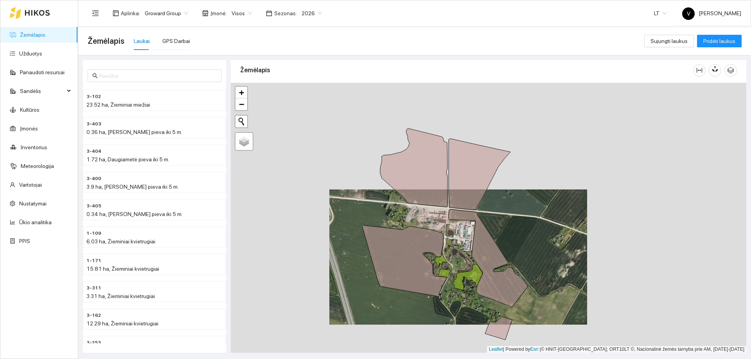
drag, startPoint x: 441, startPoint y: 149, endPoint x: 434, endPoint y: 206, distance: 57.5
click at [434, 206] on icon at bounding box center [413, 168] width 67 height 79
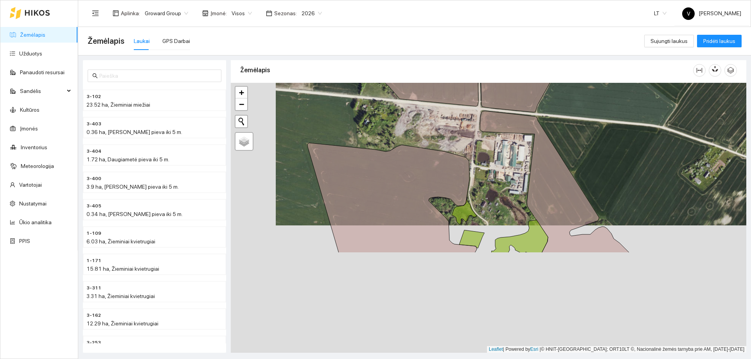
drag, startPoint x: 369, startPoint y: 261, endPoint x: 420, endPoint y: 109, distance: 160.7
click at [420, 108] on div at bounding box center [488, 218] width 515 height 270
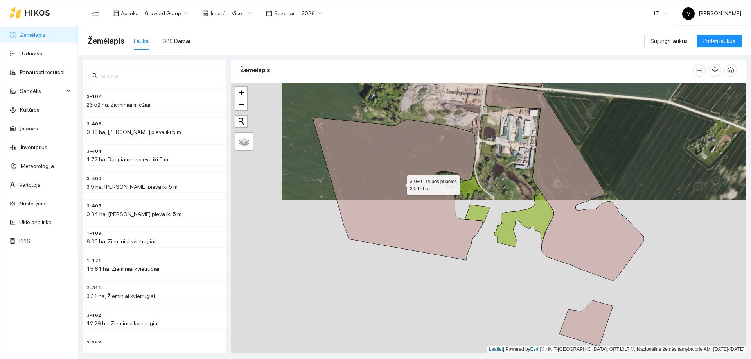
drag, startPoint x: 398, startPoint y: 213, endPoint x: 425, endPoint y: 274, distance: 66.4
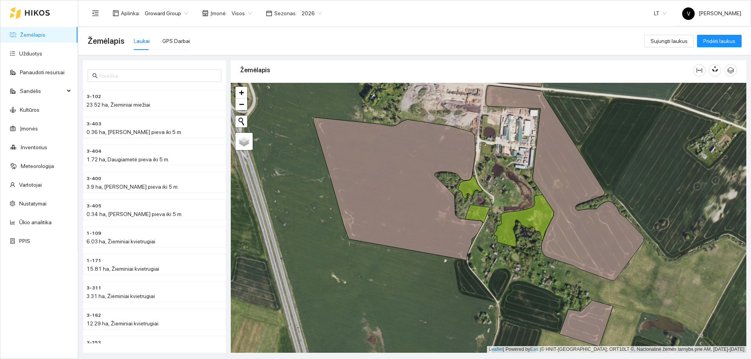
click at [425, 273] on div at bounding box center [488, 218] width 515 height 270
click at [423, 270] on div at bounding box center [488, 218] width 515 height 270
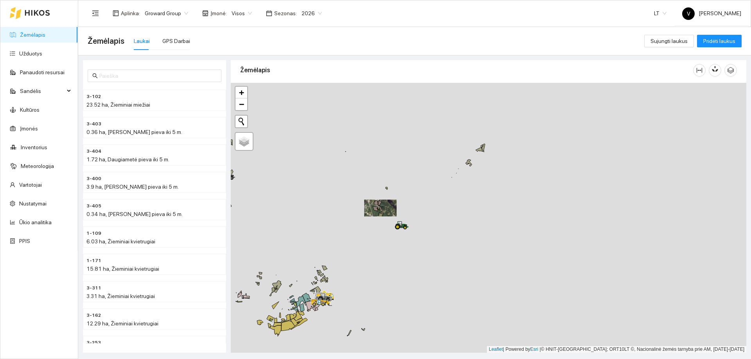
drag, startPoint x: 410, startPoint y: 310, endPoint x: 396, endPoint y: 176, distance: 135.6
click at [396, 176] on div at bounding box center [488, 218] width 515 height 270
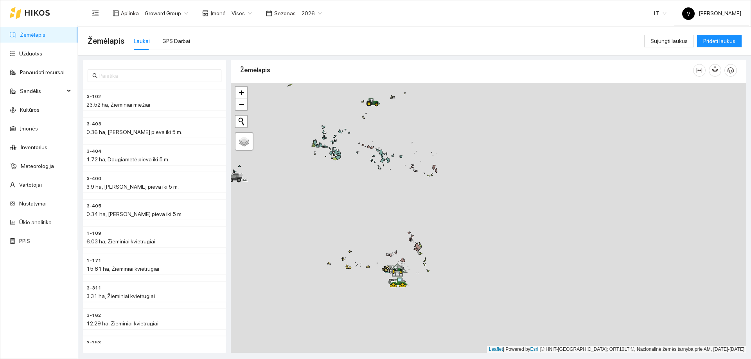
drag, startPoint x: 392, startPoint y: 249, endPoint x: 430, endPoint y: 150, distance: 105.6
click at [430, 150] on div at bounding box center [488, 218] width 515 height 270
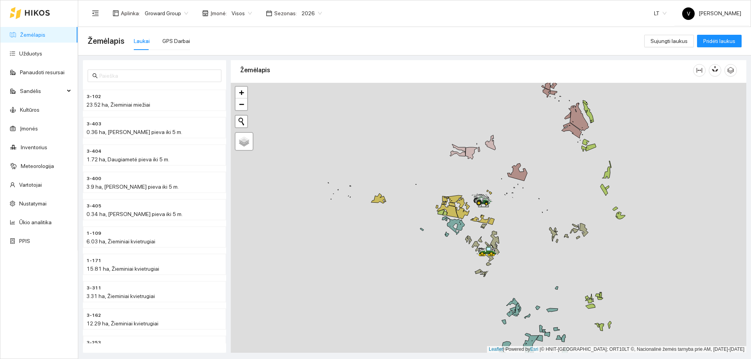
drag, startPoint x: 413, startPoint y: 242, endPoint x: 543, endPoint y: 267, distance: 132.6
click at [543, 267] on div at bounding box center [488, 218] width 515 height 270
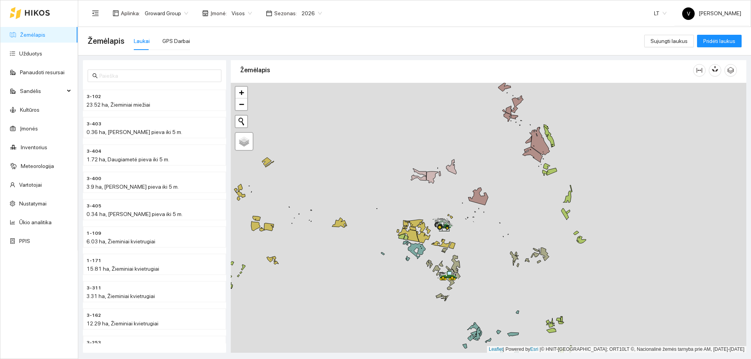
drag, startPoint x: 529, startPoint y: 199, endPoint x: 497, endPoint y: 282, distance: 88.9
click at [497, 282] on div at bounding box center [488, 218] width 515 height 270
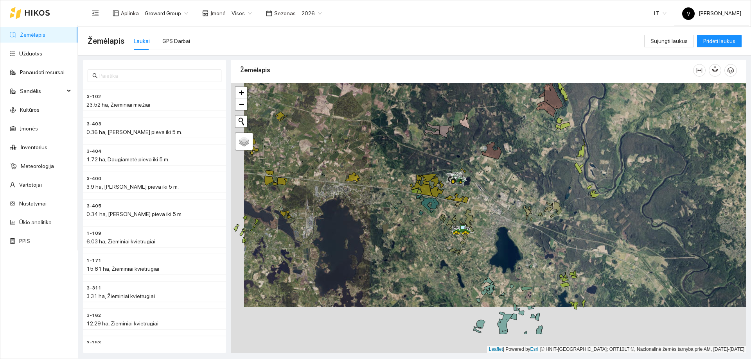
drag, startPoint x: 477, startPoint y: 273, endPoint x: 490, endPoint y: 226, distance: 48.6
click at [490, 226] on div at bounding box center [488, 218] width 515 height 270
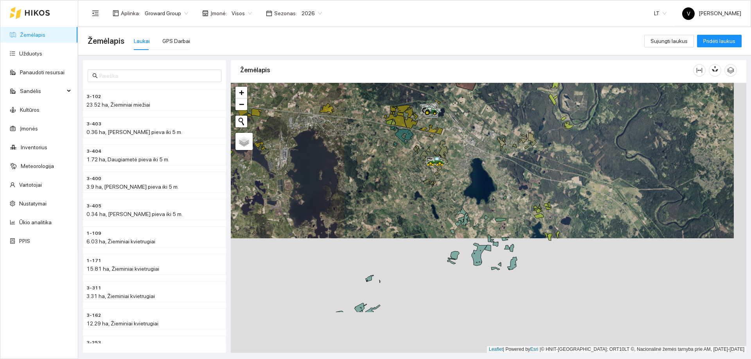
drag, startPoint x: 486, startPoint y: 225, endPoint x: 461, endPoint y: 157, distance: 72.1
click at [461, 157] on div at bounding box center [488, 218] width 515 height 270
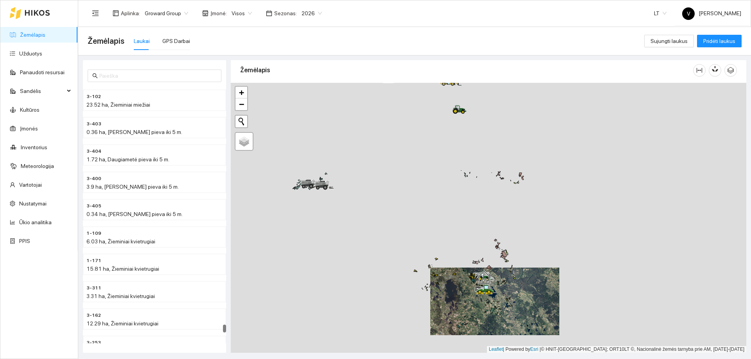
drag, startPoint x: 410, startPoint y: 139, endPoint x: 411, endPoint y: 253, distance: 114.6
click at [411, 253] on div at bounding box center [488, 218] width 515 height 270
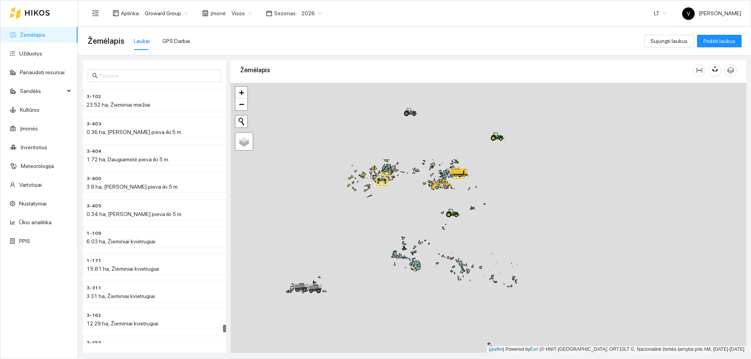
drag, startPoint x: 417, startPoint y: 168, endPoint x: 409, endPoint y: 278, distance: 109.8
click at [409, 279] on div at bounding box center [488, 218] width 515 height 270
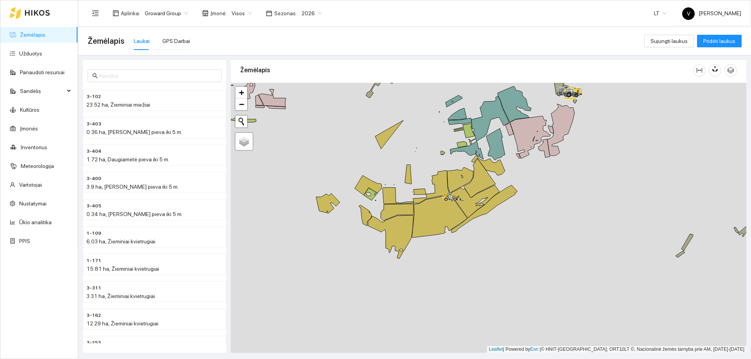
drag, startPoint x: 499, startPoint y: 160, endPoint x: 427, endPoint y: 288, distance: 146.9
click at [427, 288] on div at bounding box center [488, 218] width 515 height 270
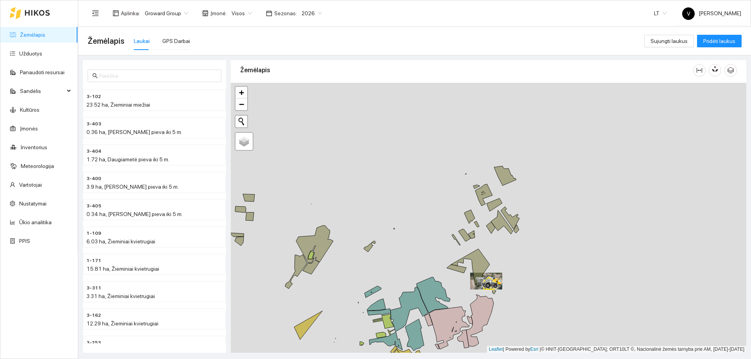
drag, startPoint x: 386, startPoint y: 237, endPoint x: 378, endPoint y: 257, distance: 21.5
click at [378, 257] on div at bounding box center [488, 218] width 515 height 270
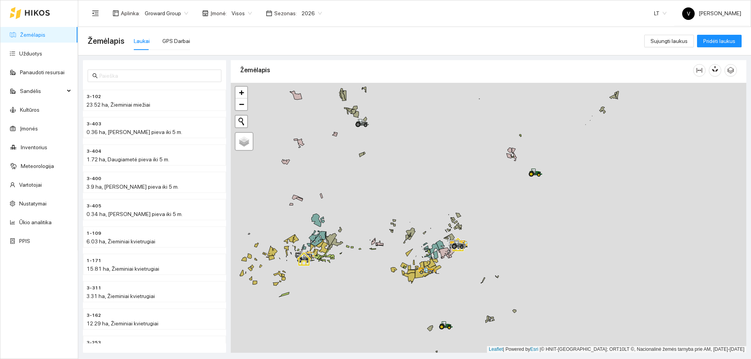
drag, startPoint x: 304, startPoint y: 295, endPoint x: 427, endPoint y: 238, distance: 135.9
click at [427, 238] on div at bounding box center [488, 218] width 515 height 270
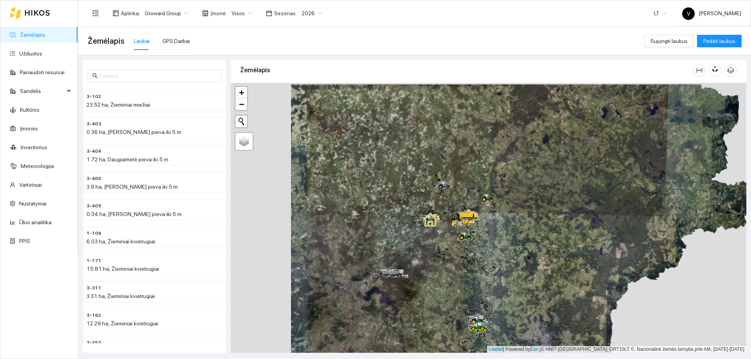
drag, startPoint x: 473, startPoint y: 280, endPoint x: 527, endPoint y: 248, distance: 62.0
click at [542, 268] on div at bounding box center [488, 218] width 515 height 270
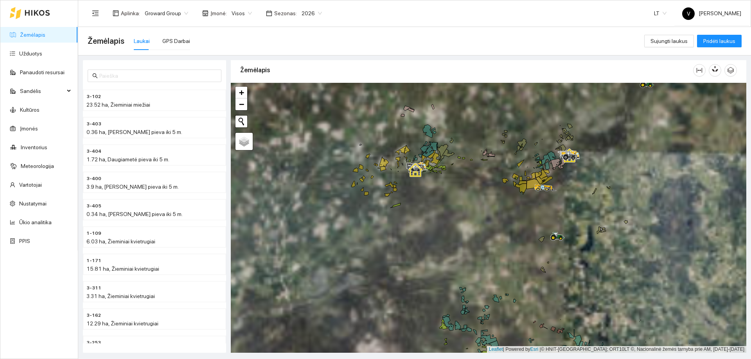
drag, startPoint x: 529, startPoint y: 280, endPoint x: 542, endPoint y: 239, distance: 43.0
click at [542, 239] on div at bounding box center [488, 218] width 515 height 270
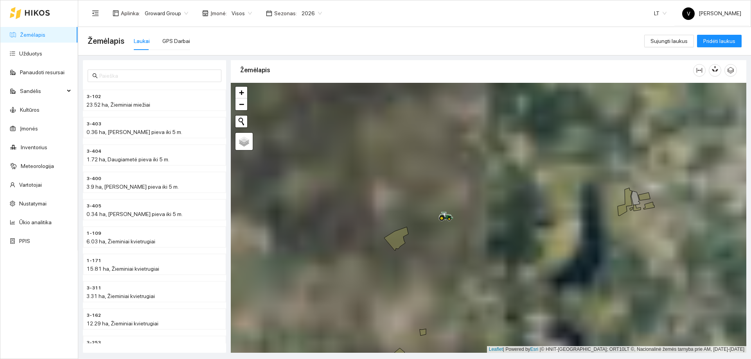
drag, startPoint x: 692, startPoint y: 133, endPoint x: 610, endPoint y: 205, distance: 108.6
click at [610, 204] on div at bounding box center [488, 218] width 515 height 270
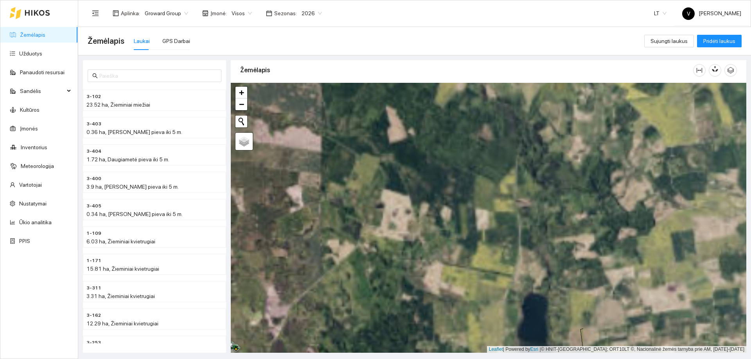
drag, startPoint x: 641, startPoint y: 184, endPoint x: 430, endPoint y: 260, distance: 224.3
click at [428, 263] on div at bounding box center [488, 218] width 515 height 270
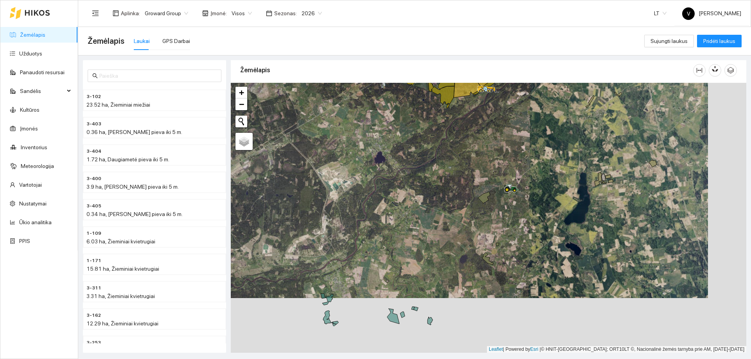
drag, startPoint x: 472, startPoint y: 250, endPoint x: 524, endPoint y: 183, distance: 84.9
click at [524, 183] on div at bounding box center [488, 218] width 515 height 270
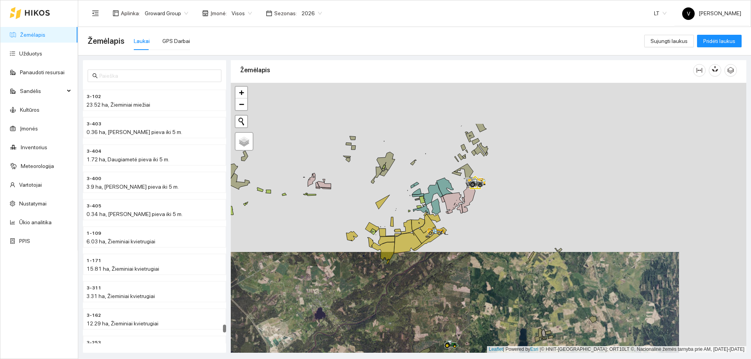
drag, startPoint x: 480, startPoint y: 211, endPoint x: 476, endPoint y: 247, distance: 35.8
click at [477, 248] on div at bounding box center [488, 218] width 515 height 270
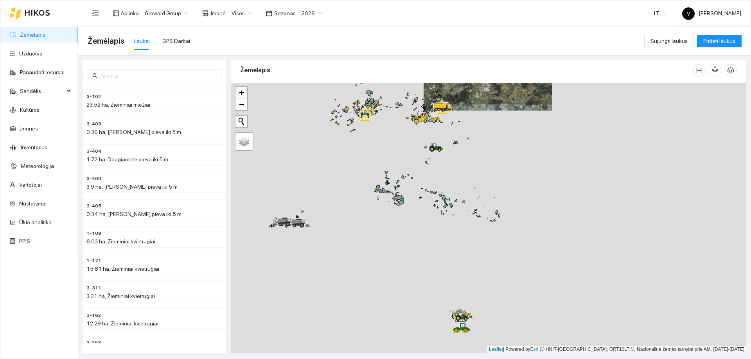
drag, startPoint x: 379, startPoint y: 298, endPoint x: 440, endPoint y: 182, distance: 130.8
click at [440, 182] on div at bounding box center [488, 218] width 515 height 270
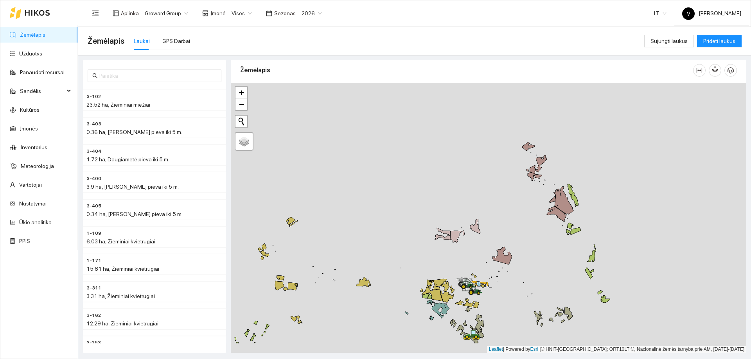
drag, startPoint x: 479, startPoint y: 269, endPoint x: 475, endPoint y: 210, distance: 58.8
click at [478, 197] on div at bounding box center [488, 218] width 515 height 270
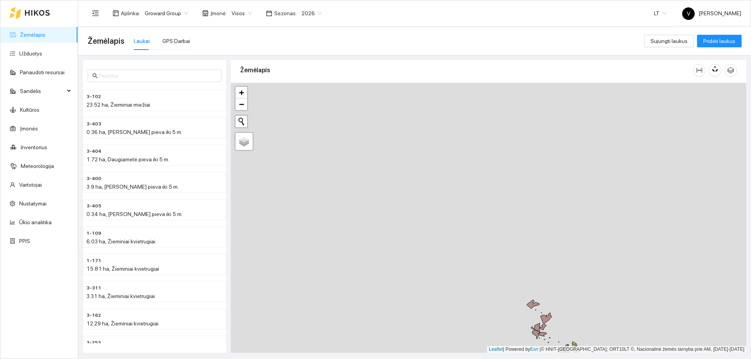
drag, startPoint x: 464, startPoint y: 266, endPoint x: 465, endPoint y: 373, distance: 106.4
click at [465, 359] on html "Žemėlapis Užduotys Panaudoti resursai Sandėlis Kultūros Įmonės Inventorius Mete…" at bounding box center [375, 179] width 751 height 359
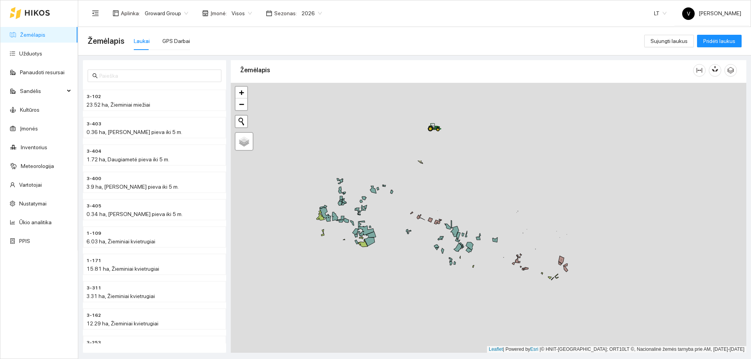
drag, startPoint x: 494, startPoint y: 249, endPoint x: 486, endPoint y: 292, distance: 43.7
click at [486, 291] on div at bounding box center [488, 218] width 515 height 270
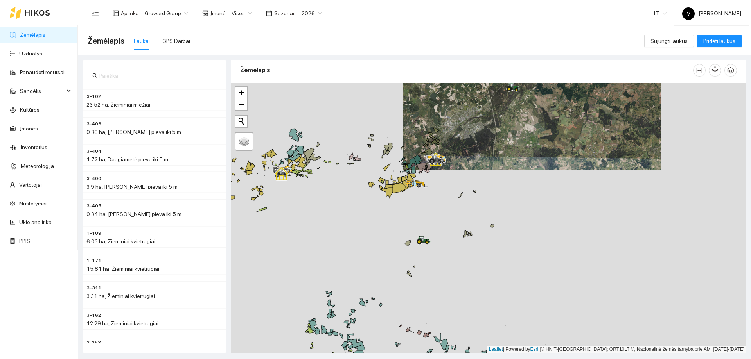
drag, startPoint x: 479, startPoint y: 201, endPoint x: 477, endPoint y: 258, distance: 57.1
click at [477, 258] on div at bounding box center [488, 218] width 515 height 270
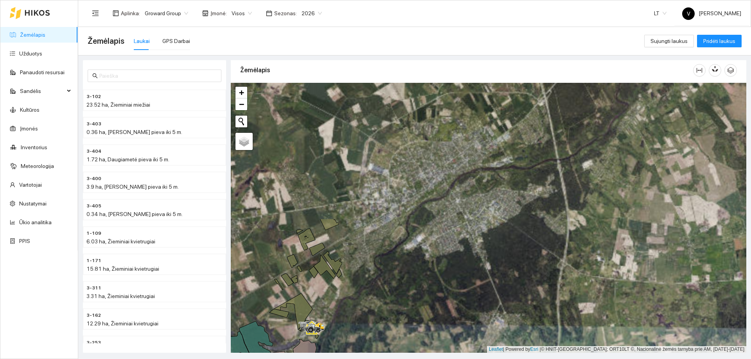
drag, startPoint x: 477, startPoint y: 289, endPoint x: 469, endPoint y: 302, distance: 15.0
click at [470, 309] on div at bounding box center [488, 218] width 515 height 270
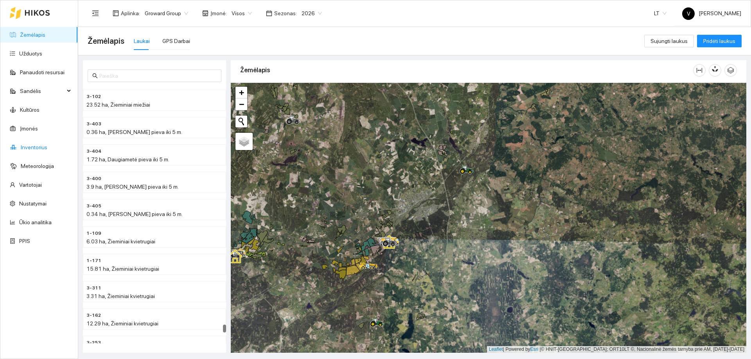
click at [32, 151] on link "Inventorius" at bounding box center [34, 147] width 27 height 6
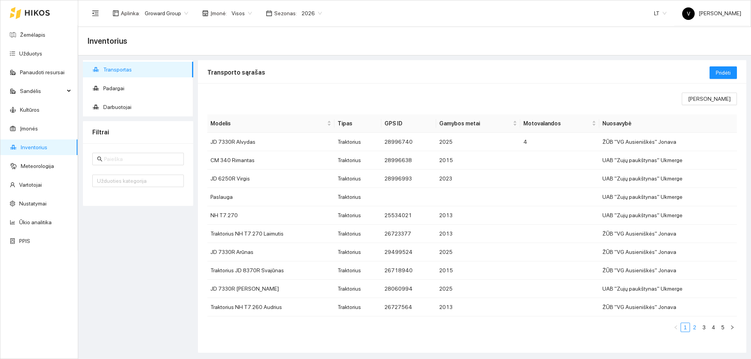
click at [695, 331] on link "2" at bounding box center [694, 327] width 9 height 9
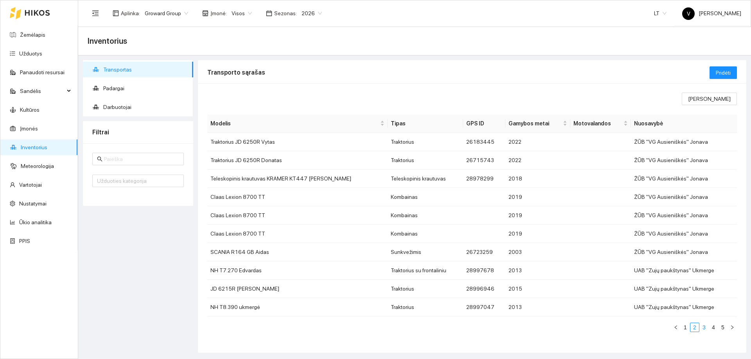
click at [704, 326] on link "3" at bounding box center [704, 327] width 9 height 9
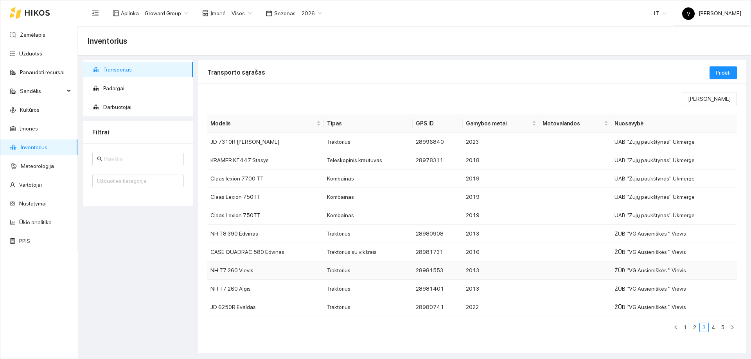
click at [647, 271] on td "ŽŪB "VG Ausieniškės " Vievis" at bounding box center [674, 271] width 126 height 18
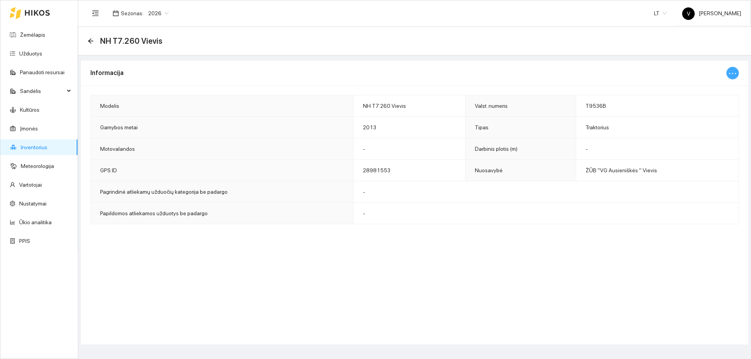
click at [733, 74] on icon "ellipsis" at bounding box center [732, 73] width 9 height 9
click at [705, 91] on span "Keisti informaciją" at bounding box center [716, 88] width 40 height 9
type input "NH T7.260 Vievis"
type input "T9536B"
type input "2013"
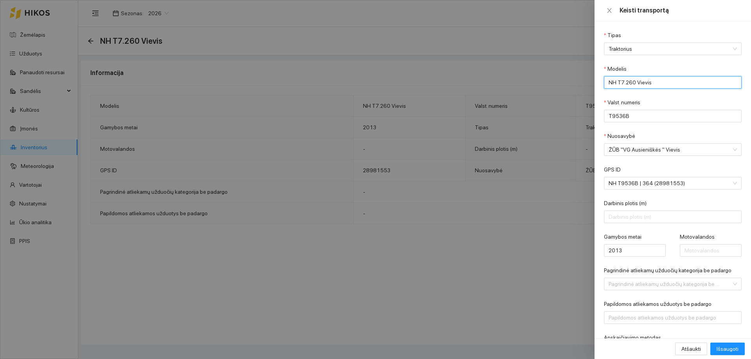
drag, startPoint x: 669, startPoint y: 84, endPoint x: 637, endPoint y: 86, distance: 32.1
click at [637, 86] on input "NH T7.260 Vievis" at bounding box center [673, 82] width 138 height 13
click at [637, 79] on input "NH T7.260 Paukštyno" at bounding box center [673, 82] width 138 height 13
type input "NH T7.260 ZP Paukštyno"
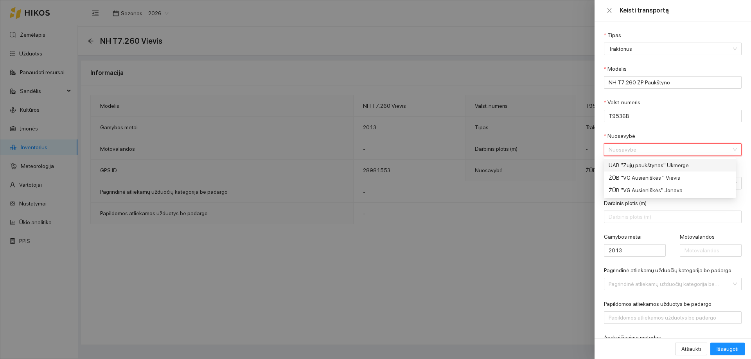
click at [728, 149] on div "Nuosavybė" at bounding box center [673, 149] width 138 height 13
click at [678, 167] on div "UAB "Zujų paukštynas" Ukmerge" at bounding box center [666, 165] width 117 height 9
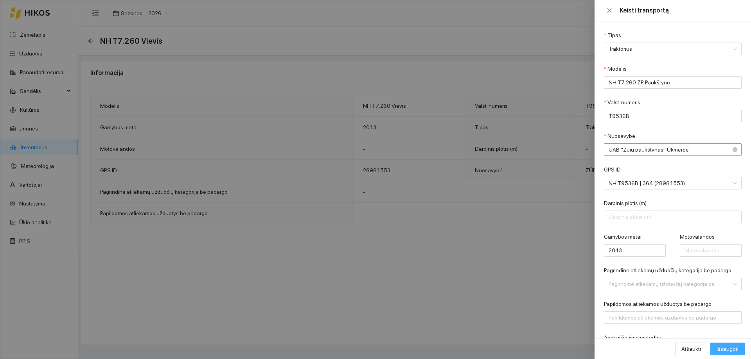
click at [725, 351] on span "Išsaugoti" at bounding box center [727, 349] width 22 height 9
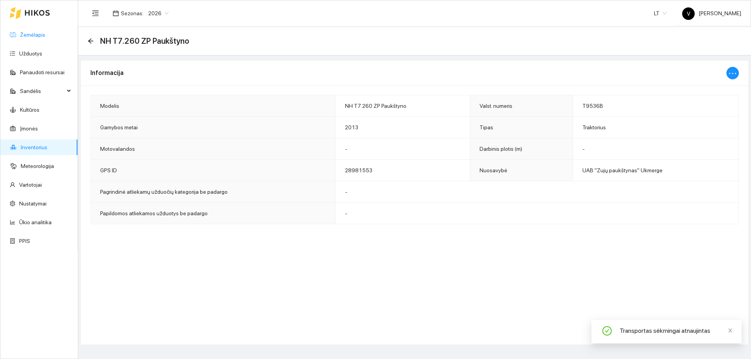
click at [26, 35] on link "Žemėlapis" at bounding box center [32, 35] width 25 height 6
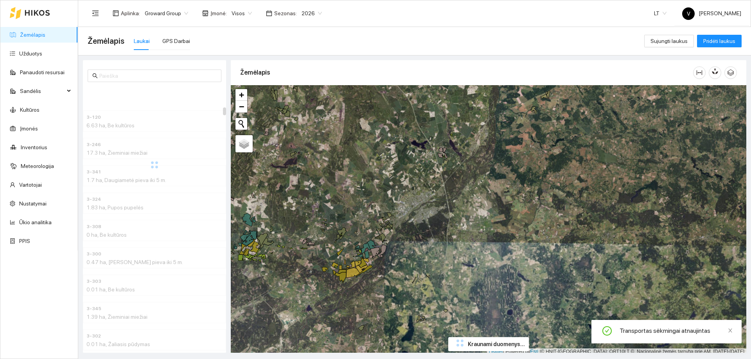
scroll to position [2, 0]
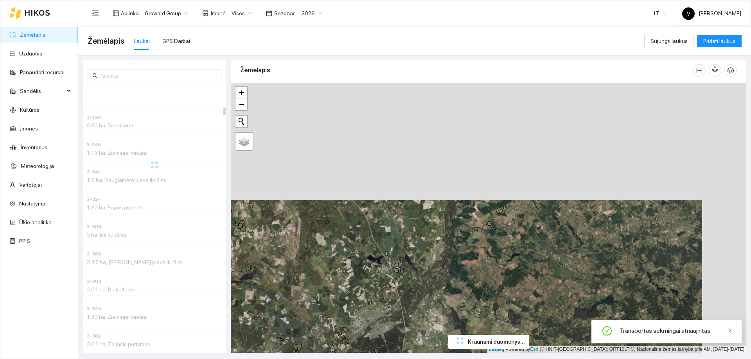
drag, startPoint x: 470, startPoint y: 189, endPoint x: 432, endPoint y: 226, distance: 52.5
click at [430, 292] on div "+ − Nieko nerasta. Bandykite dar kartą. Žemėlapis Palydovas Leaflet | Powered b…" at bounding box center [488, 218] width 515 height 270
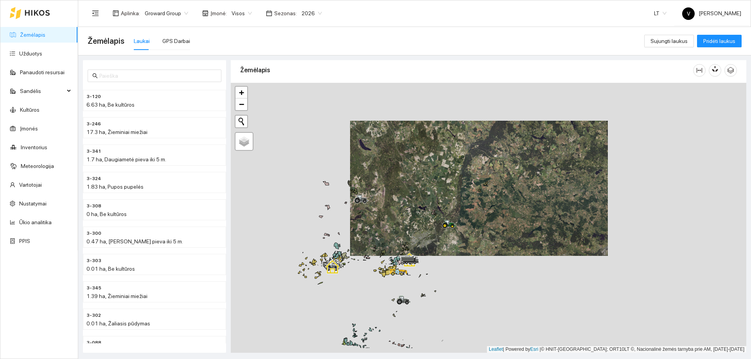
drag, startPoint x: 429, startPoint y: 243, endPoint x: 461, endPoint y: 202, distance: 52.3
click at [448, 223] on icon at bounding box center [444, 225] width 5 height 5
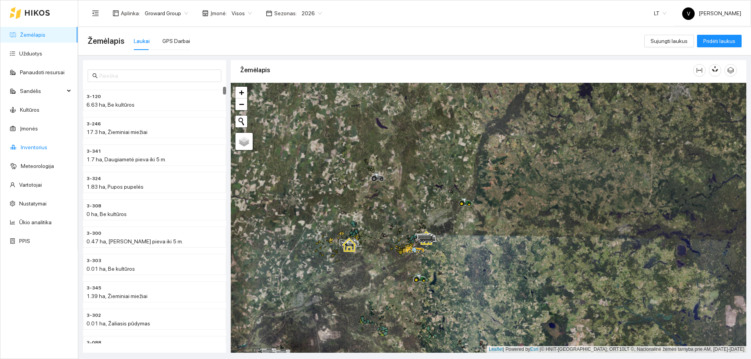
click at [39, 144] on link "Inventorius" at bounding box center [34, 147] width 27 height 6
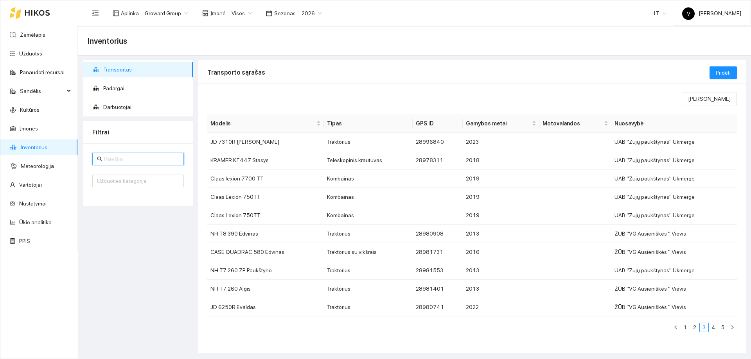
click at [138, 160] on input "text" at bounding box center [141, 159] width 75 height 9
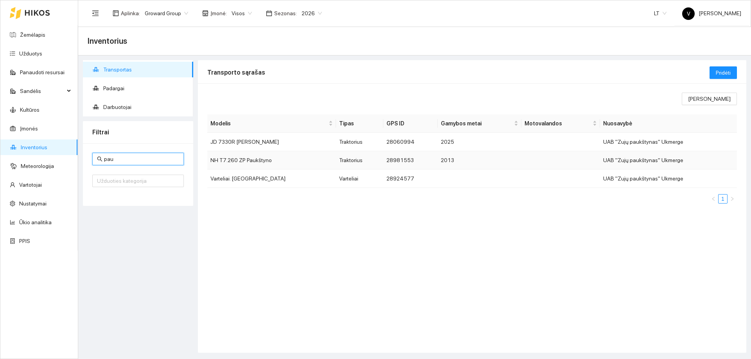
type input "pau"
click at [701, 163] on td "UAB "Zujų paukštynas" Ukmerge" at bounding box center [668, 160] width 137 height 18
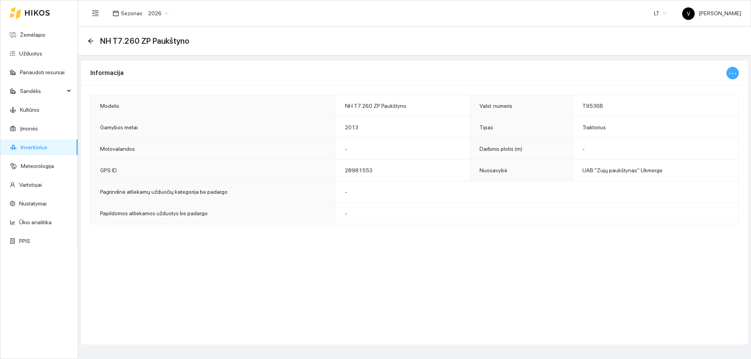
click at [729, 71] on icon "ellipsis" at bounding box center [732, 73] width 9 height 9
click at [712, 90] on span "Keisti informaciją" at bounding box center [716, 88] width 40 height 9
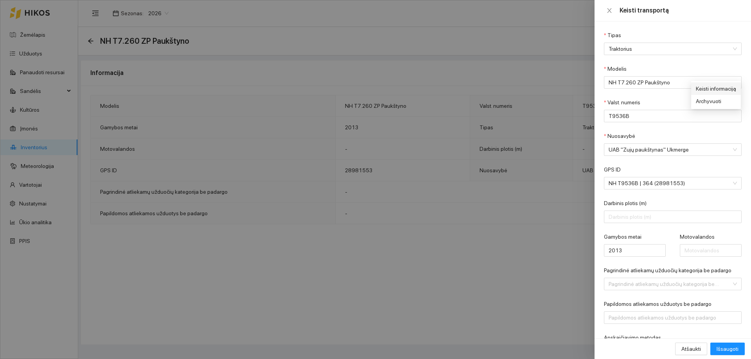
type input "NH T7.260 ZP Paukštyno"
type input "T9536B"
type input "2013"
click at [734, 150] on div "UAB "Zujų paukštynas" Ukmerge" at bounding box center [673, 149] width 138 height 13
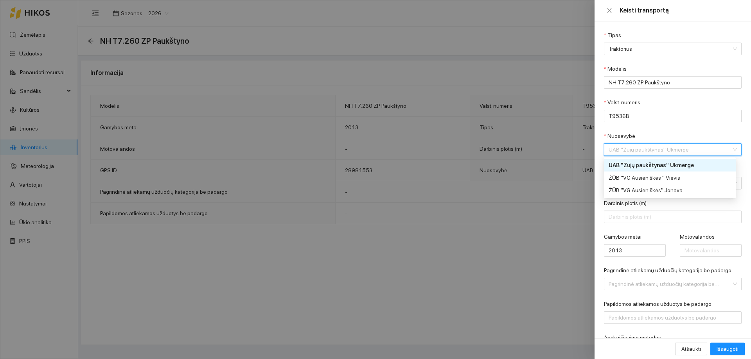
click at [682, 167] on div "UAB "Zujų paukštynas" Ukmerge" at bounding box center [666, 165] width 117 height 9
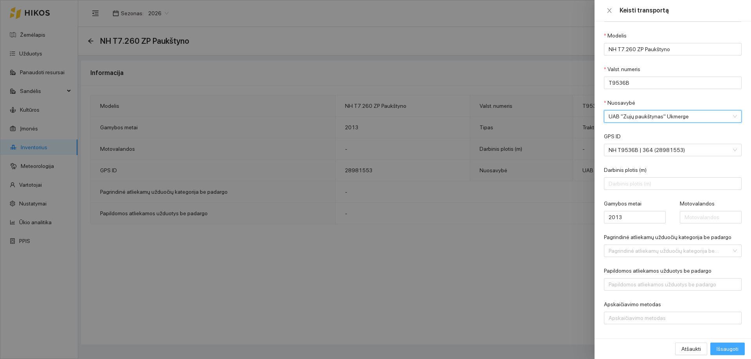
scroll to position [38, 0]
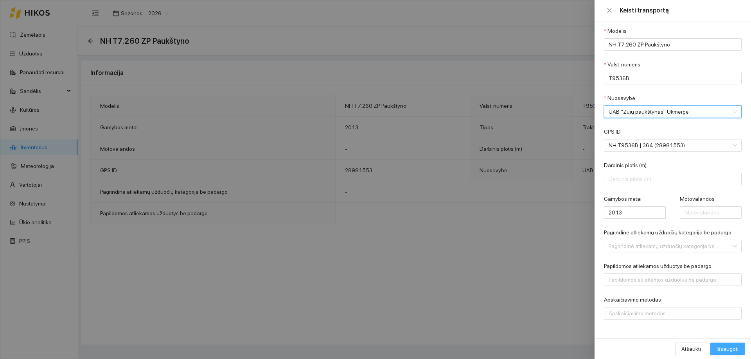
click at [730, 351] on span "Išsaugoti" at bounding box center [727, 349] width 22 height 9
